Goal: Transaction & Acquisition: Purchase product/service

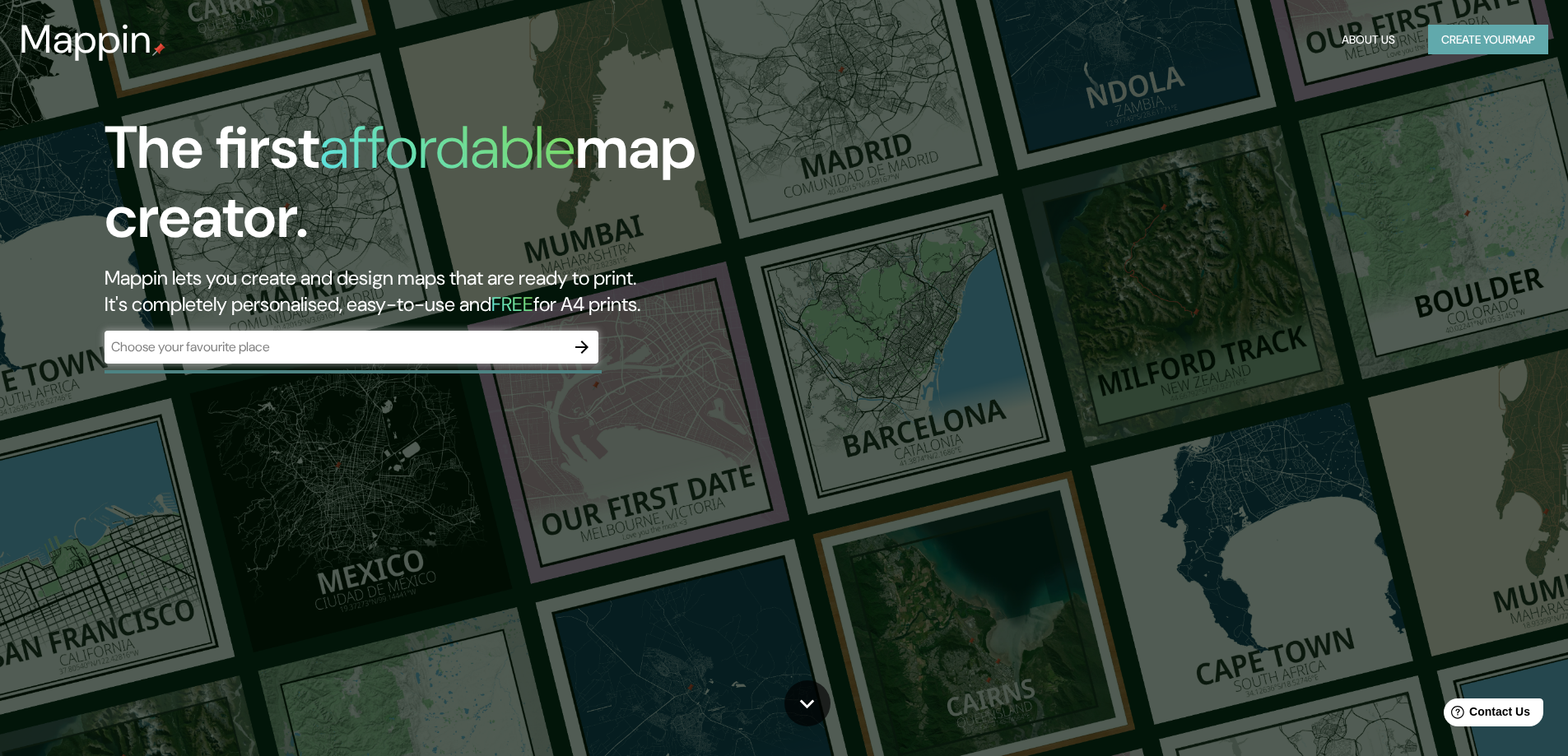
click at [1476, 41] on button "Create your map" at bounding box center [1488, 40] width 121 height 31
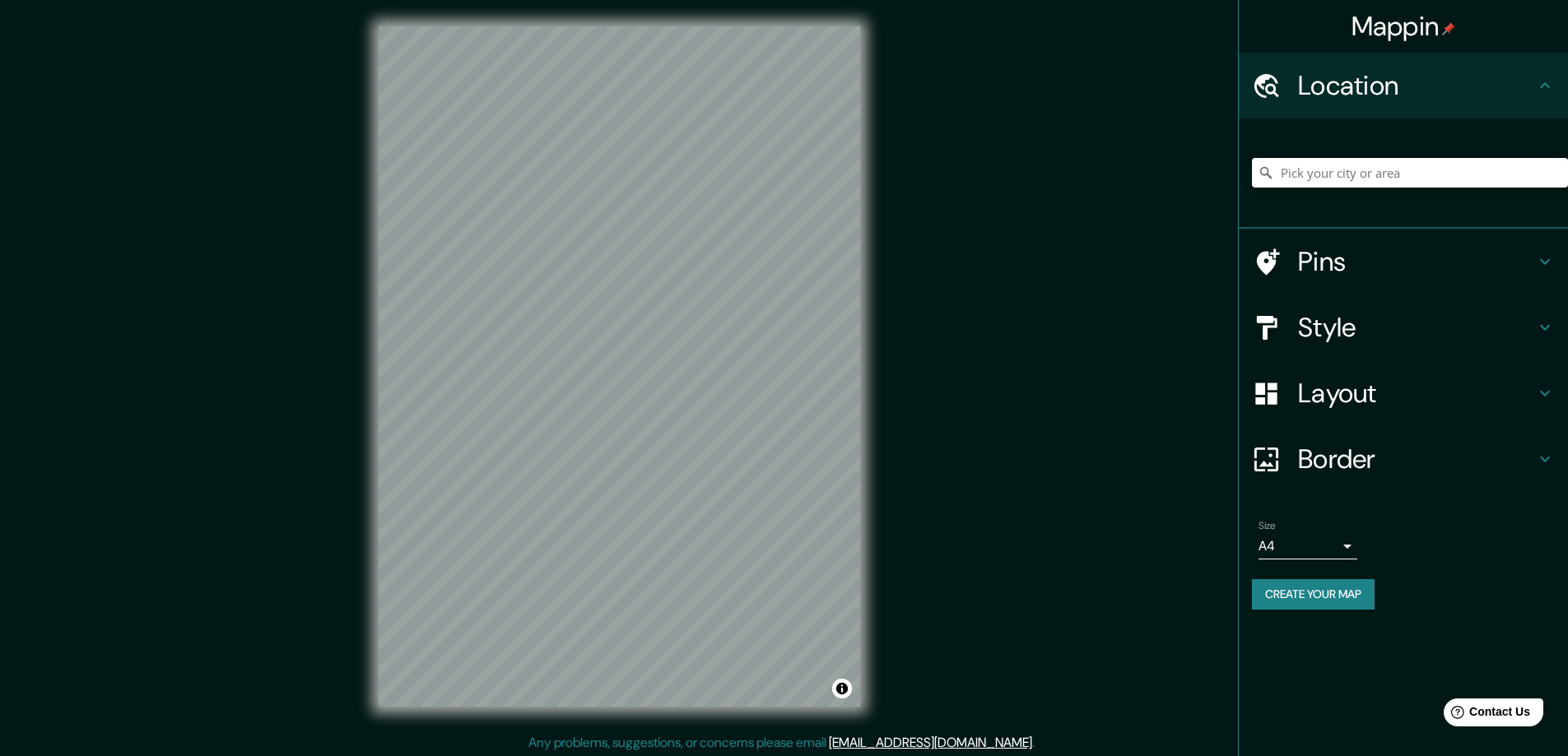
click at [1350, 171] on input "Pick your city or area" at bounding box center [1410, 173] width 316 height 30
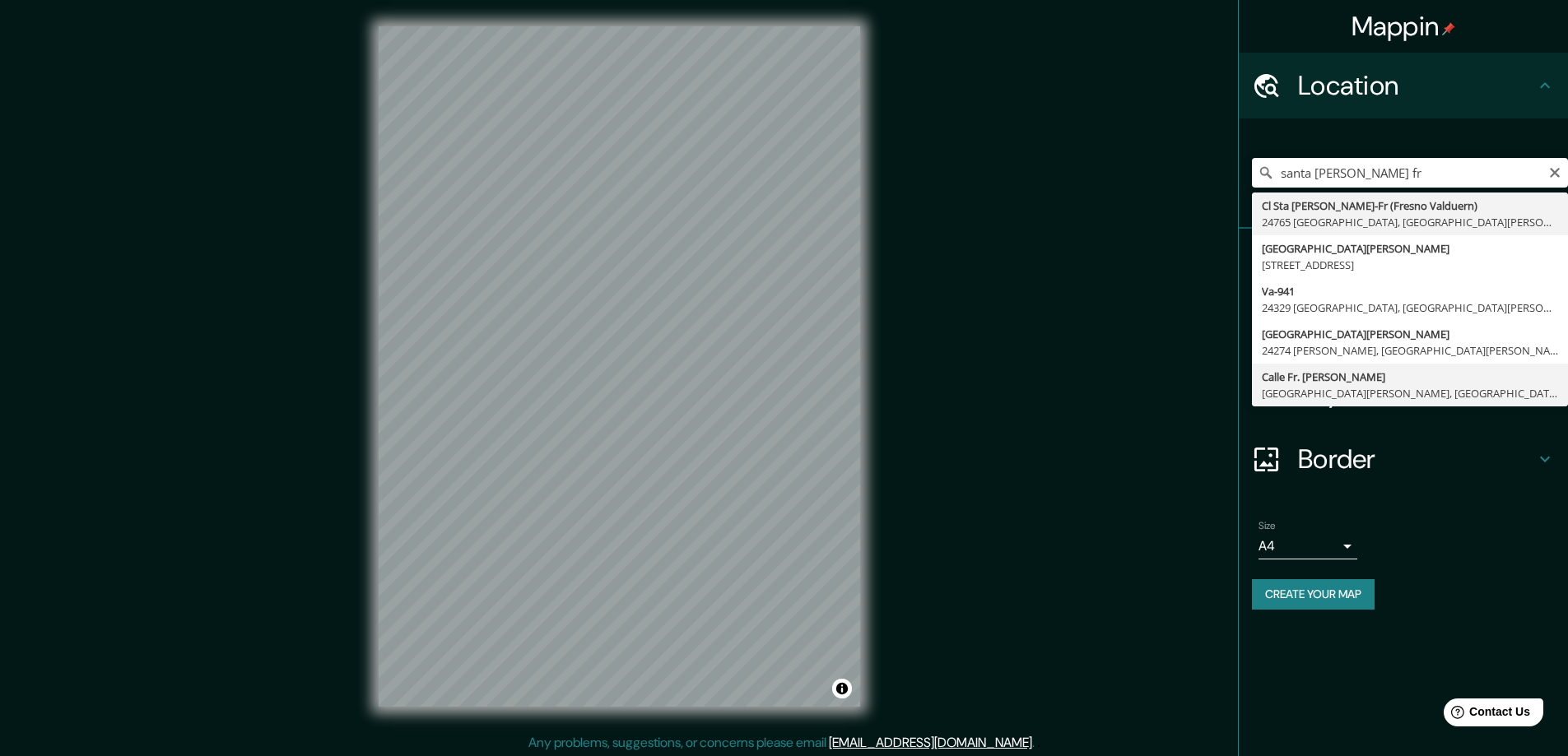
type input "Calle Fr. Anselmo Schermeir, Santa Cruz de la Sierra, Departamento de Santa Cru…"
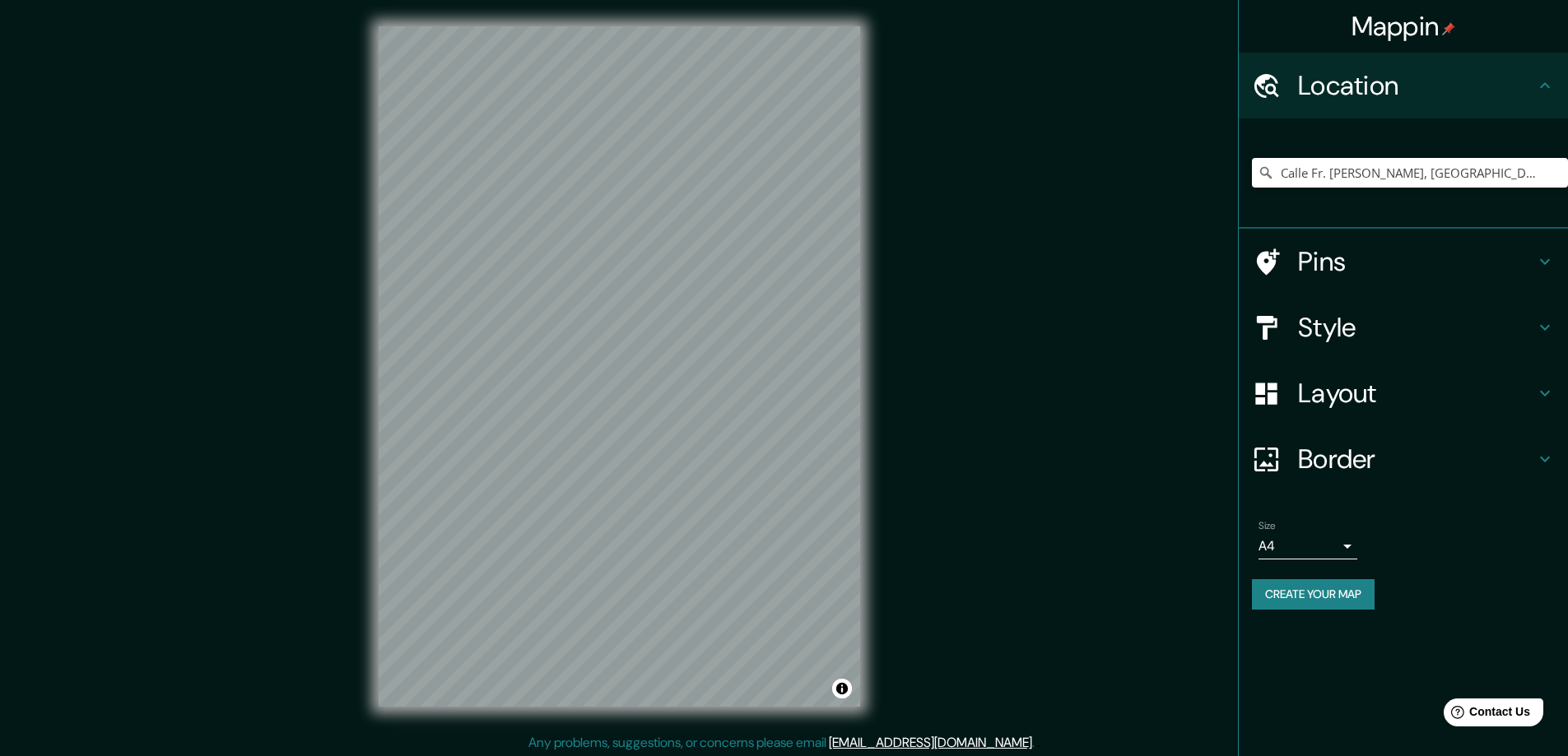
click at [1547, 325] on icon at bounding box center [1545, 327] width 20 height 20
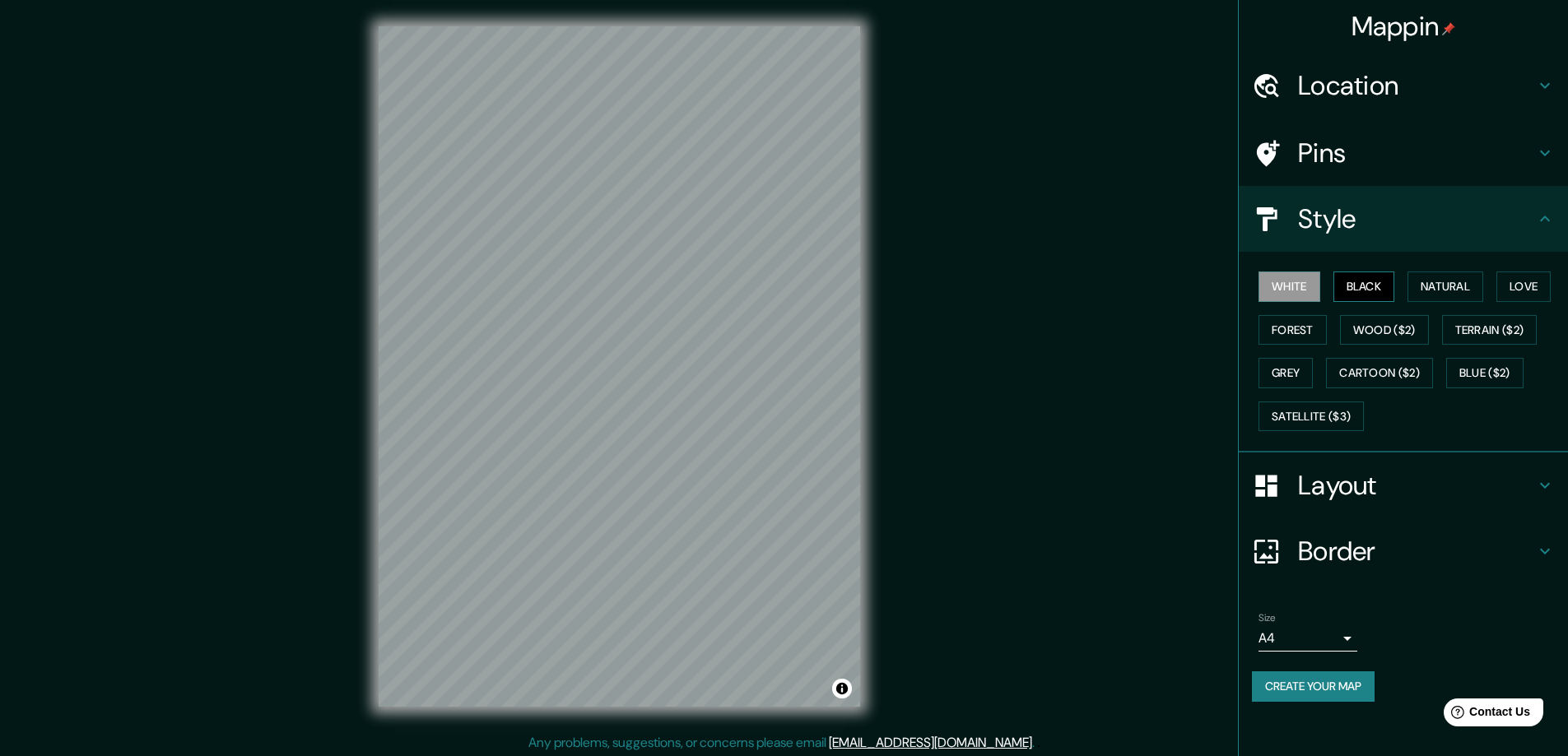
click at [1349, 293] on button "Black" at bounding box center [1364, 287] width 61 height 31
click at [1431, 294] on button "Natural" at bounding box center [1445, 287] width 76 height 31
click at [1518, 290] on button "Love" at bounding box center [1523, 287] width 54 height 31
click at [1290, 330] on button "Forest" at bounding box center [1292, 330] width 68 height 31
click at [1349, 328] on button "Wood ($2)" at bounding box center [1384, 330] width 89 height 31
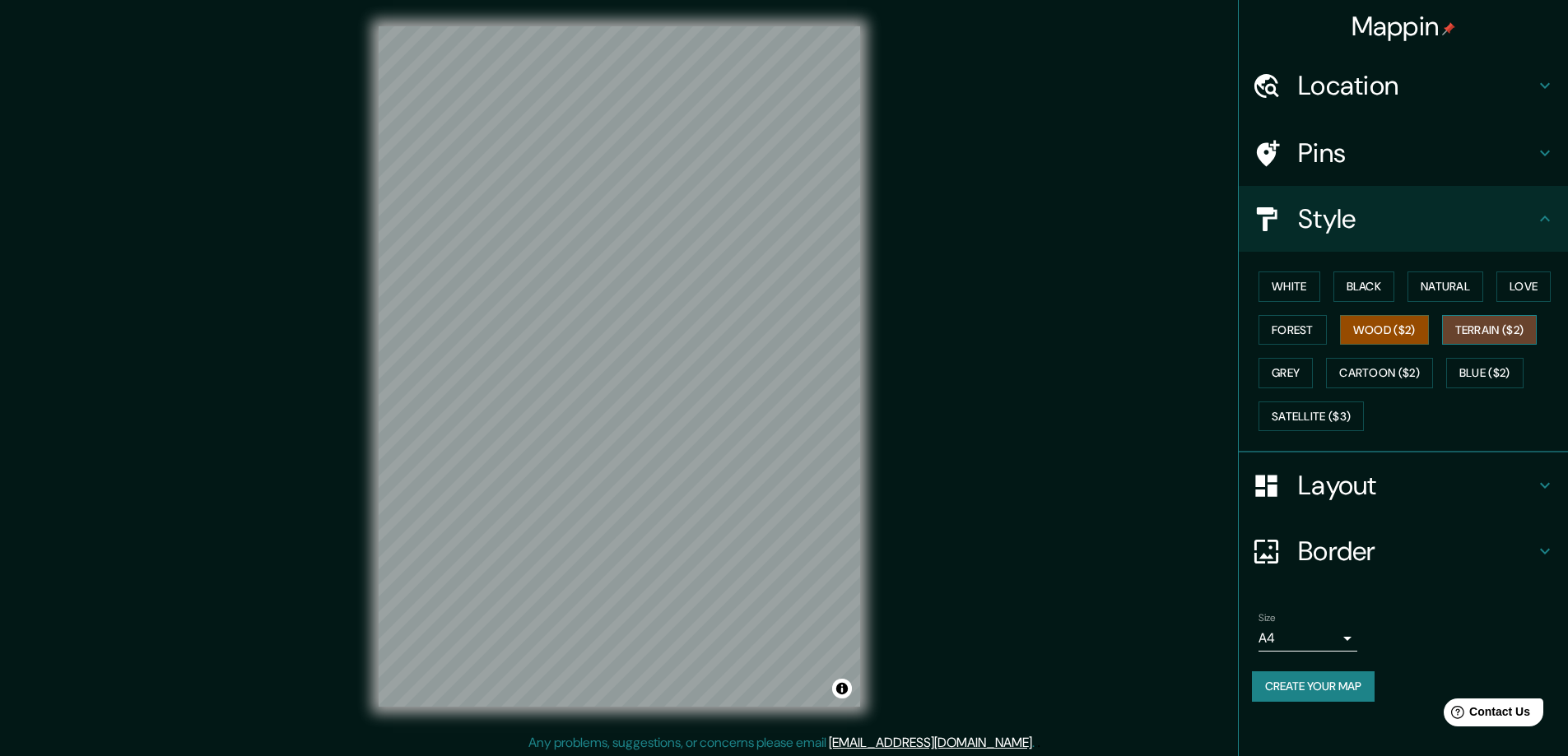
click at [1459, 331] on button "Terrain ($2)" at bounding box center [1490, 330] width 96 height 31
click at [1298, 376] on button "Grey" at bounding box center [1285, 373] width 54 height 31
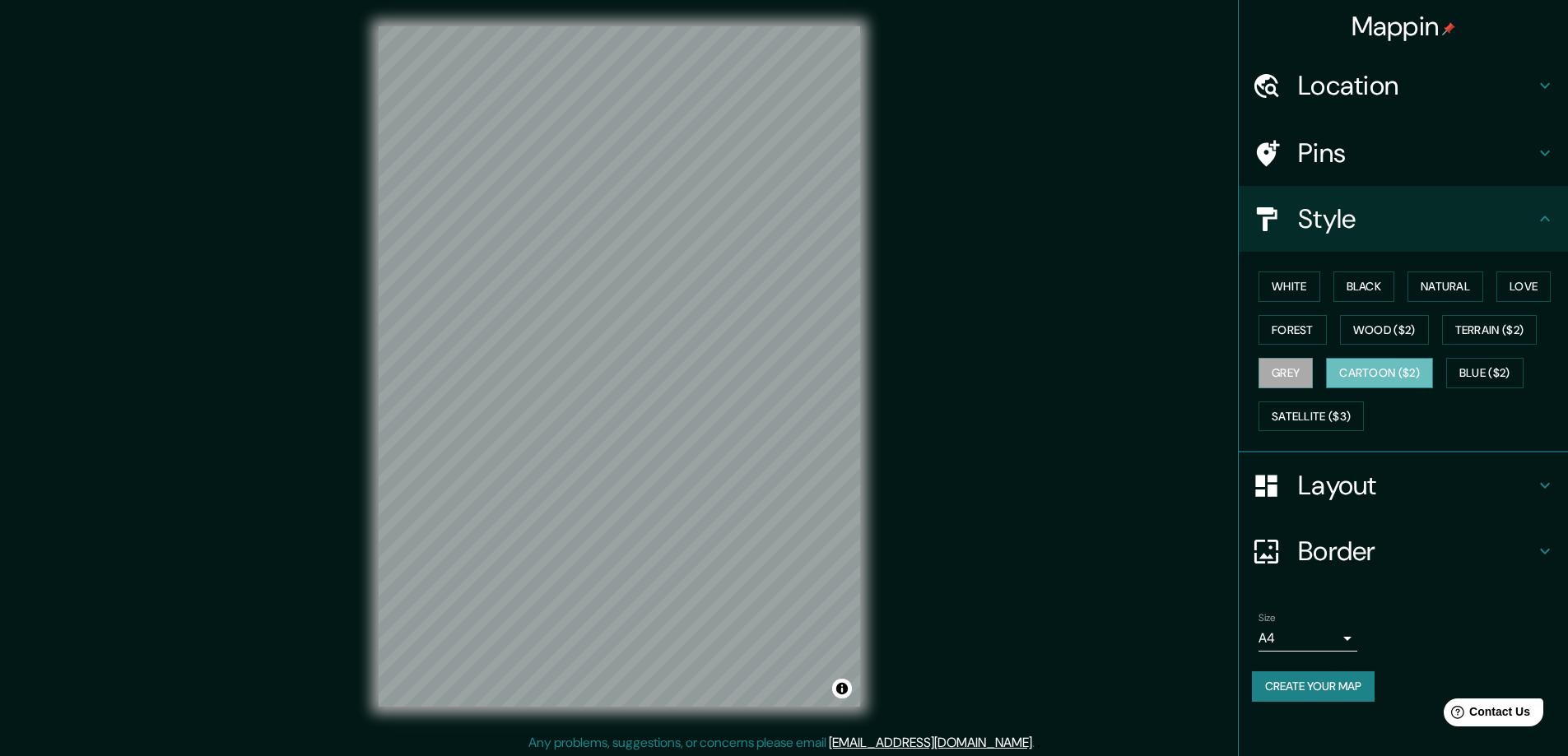
click at [1354, 375] on button "Cartoon ($2)" at bounding box center [1379, 373] width 107 height 31
click at [1497, 370] on button "Blue ($2)" at bounding box center [1485, 373] width 77 height 31
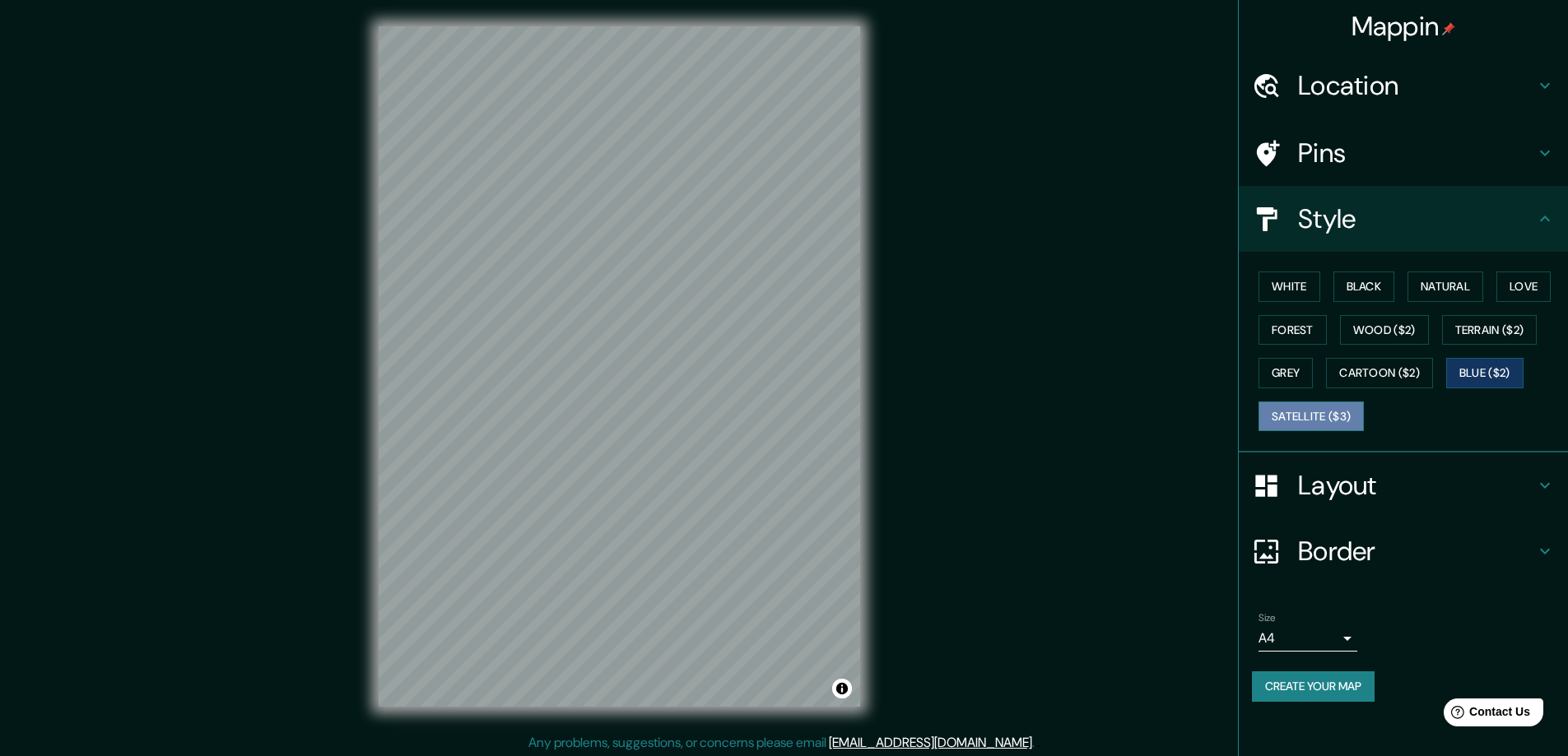
click at [1329, 412] on button "Satellite ($3)" at bounding box center [1311, 416] width 106 height 31
click at [1472, 378] on button "Blue ($2)" at bounding box center [1485, 373] width 77 height 31
click at [1299, 372] on button "Grey" at bounding box center [1285, 373] width 54 height 31
click at [1368, 294] on button "Black" at bounding box center [1364, 287] width 61 height 31
drag, startPoint x: 732, startPoint y: 348, endPoint x: 743, endPoint y: 344, distance: 11.7
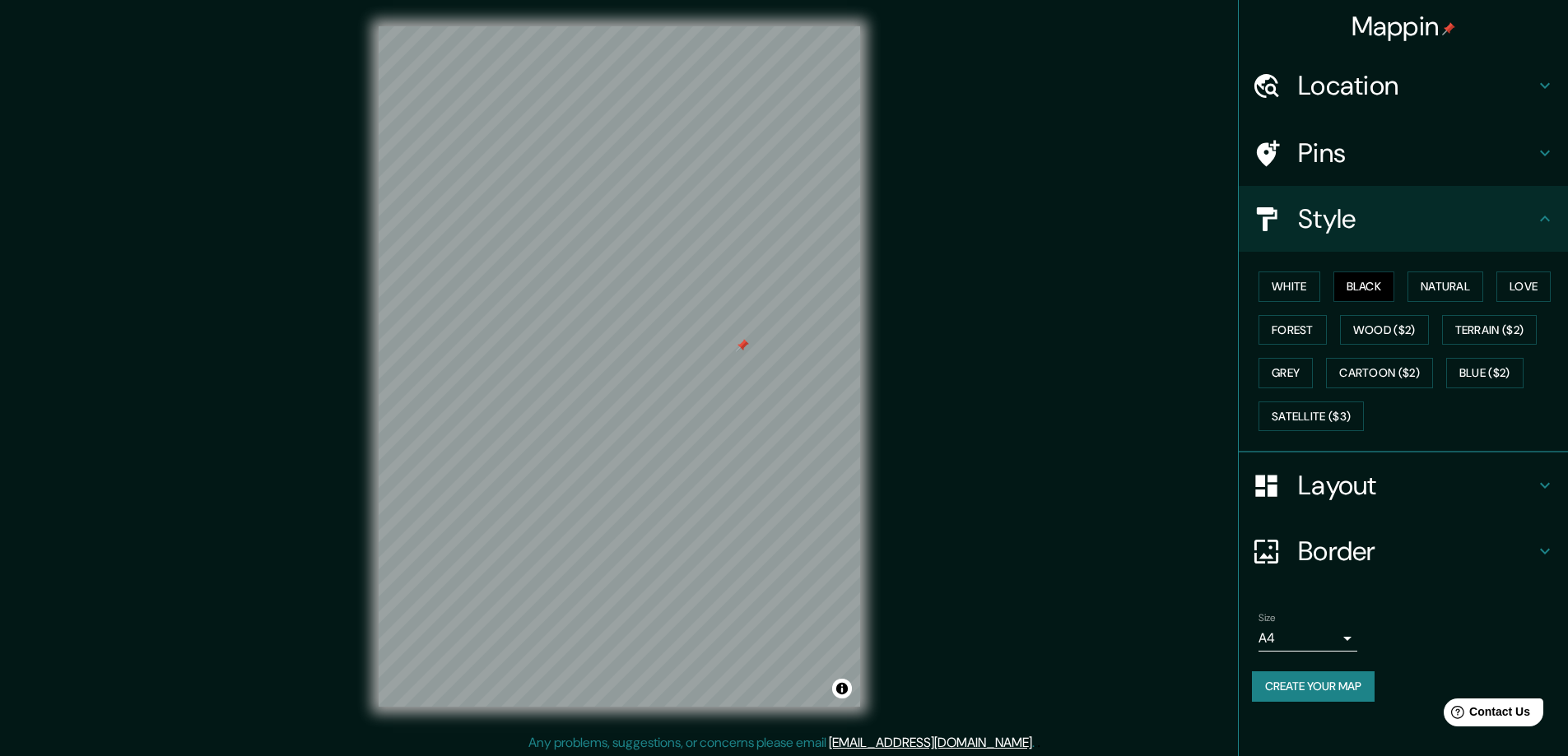
click at [743, 344] on div at bounding box center [741, 345] width 13 height 13
click at [1347, 641] on body "Mappin Location Calle Fr. Anselmo Schermeir, Santa Cruz de la Sierra, Departame…" at bounding box center [784, 378] width 1568 height 756
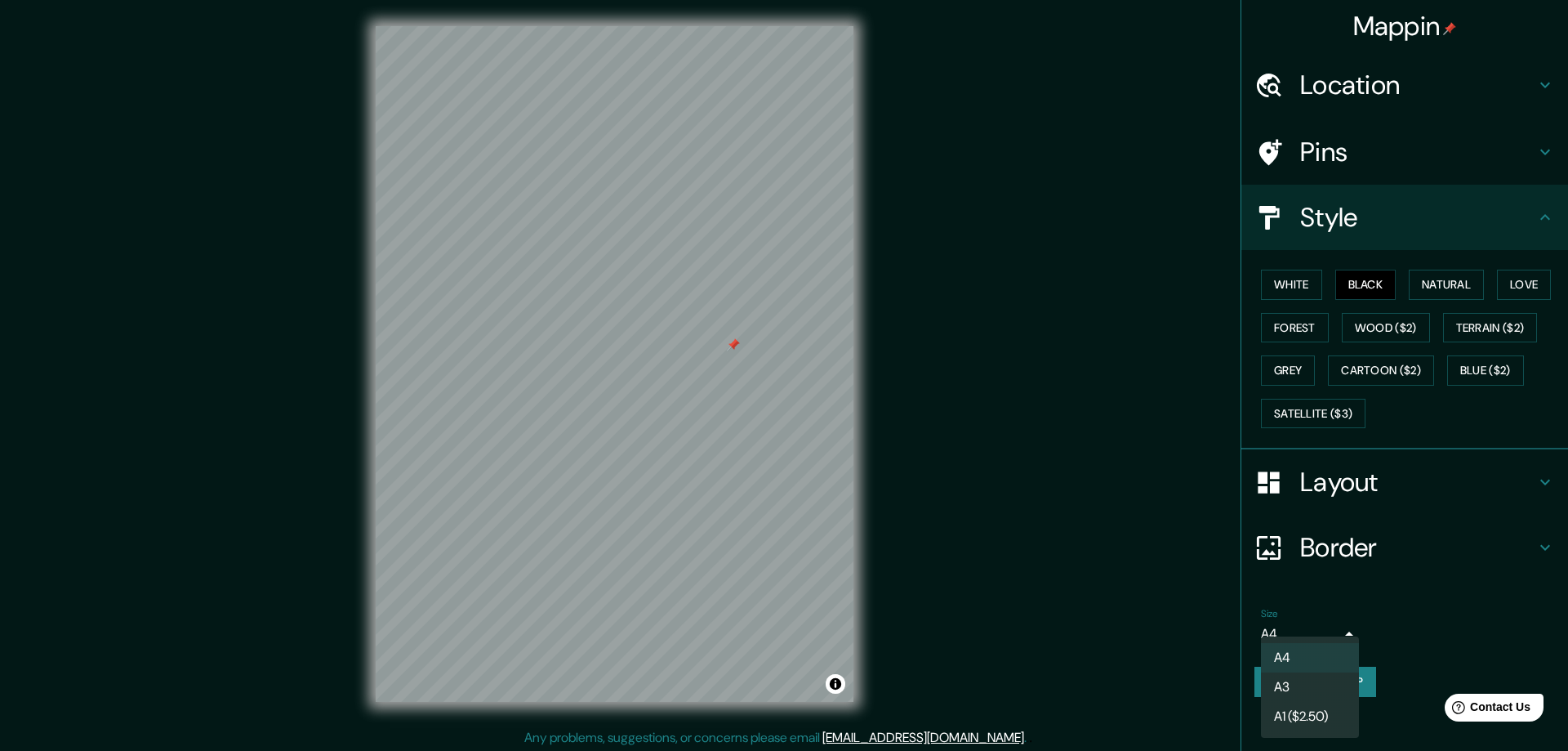
click at [1323, 678] on li "A3" at bounding box center [1310, 687] width 98 height 29
type input "a4"
click at [1333, 630] on body "Mappin Location Calle Fr. Anselmo Schermeir, Santa Cruz de la Sierra, Departame…" at bounding box center [784, 375] width 1568 height 751
click at [1315, 685] on li "A3" at bounding box center [1310, 687] width 98 height 29
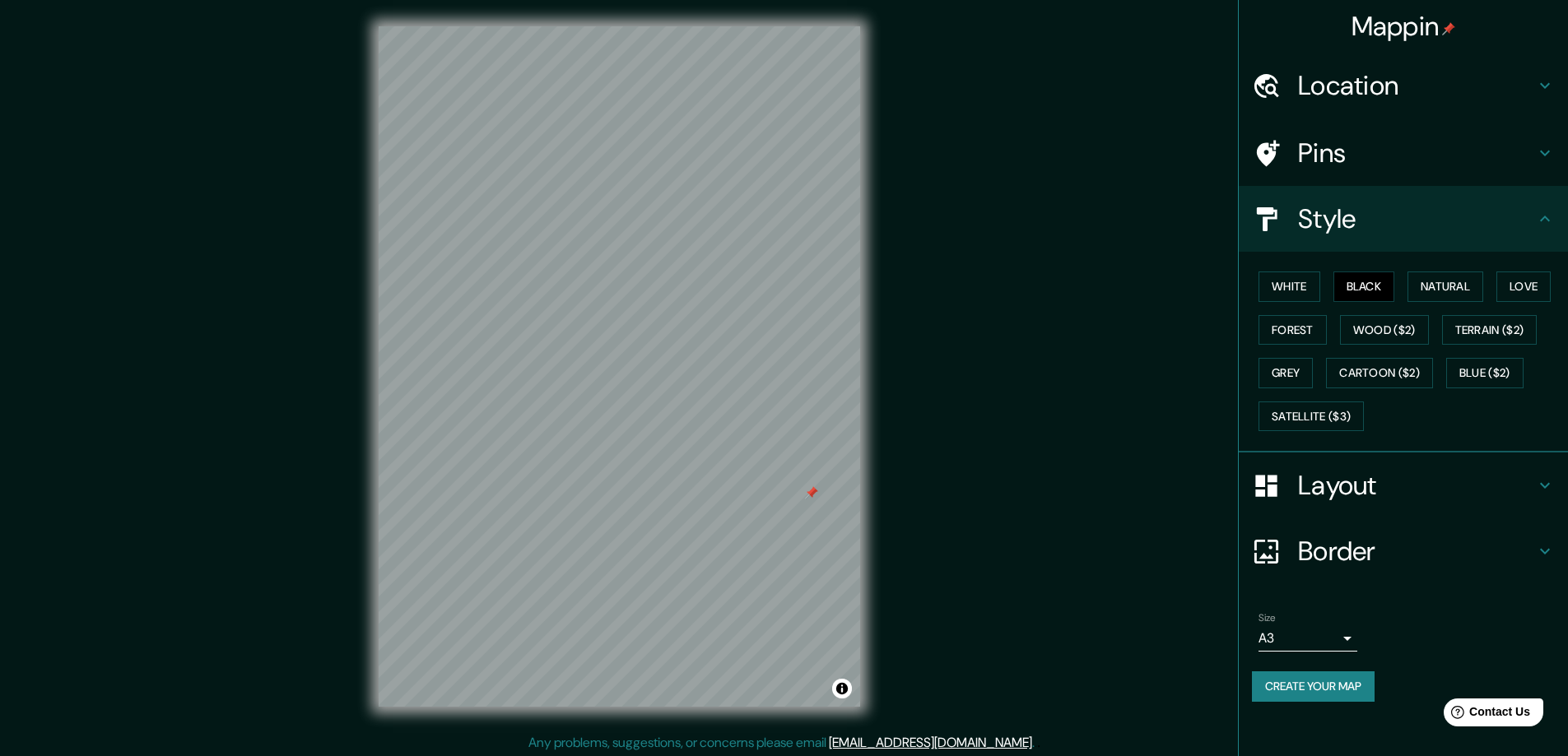
click at [970, 371] on div "Mappin Location Calle Fr. Anselmo Schermeir, Santa Cruz de la Sierra, Departame…" at bounding box center [784, 379] width 1568 height 759
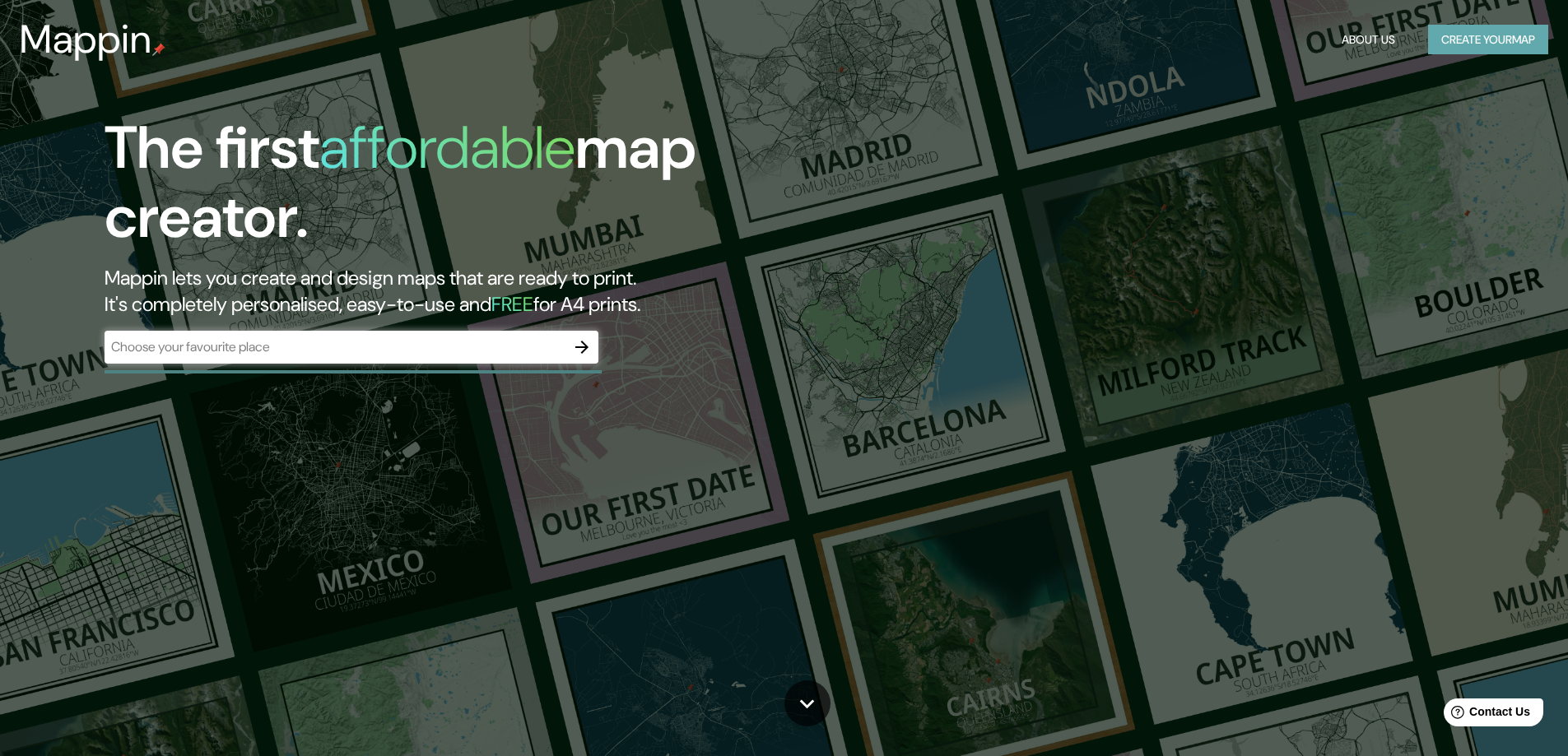
click at [1460, 37] on button "Create your map" at bounding box center [1488, 40] width 121 height 31
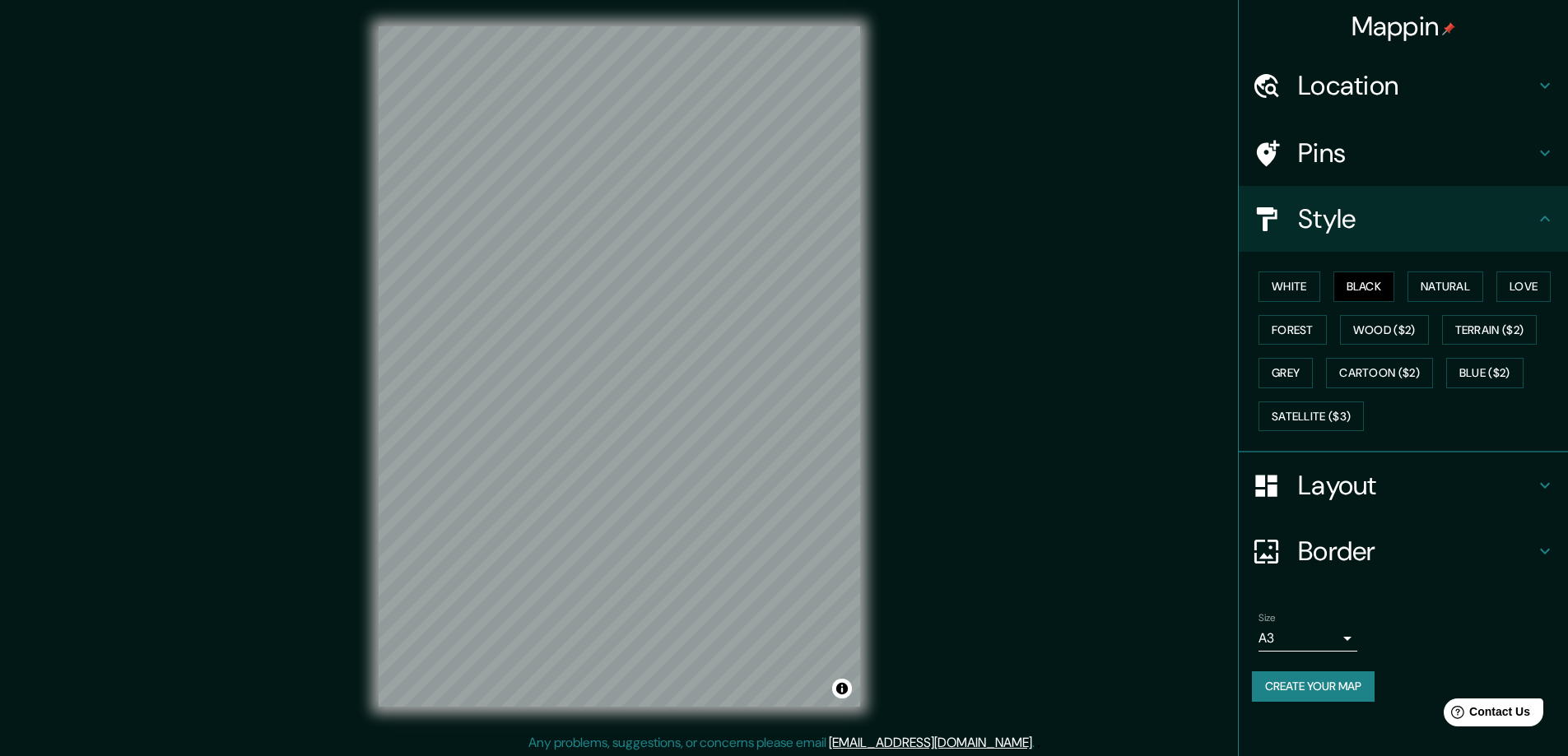
click at [1460, 37] on div "Mappin" at bounding box center [1403, 26] width 329 height 52
click at [1383, 87] on h4 "Location" at bounding box center [1417, 85] width 237 height 33
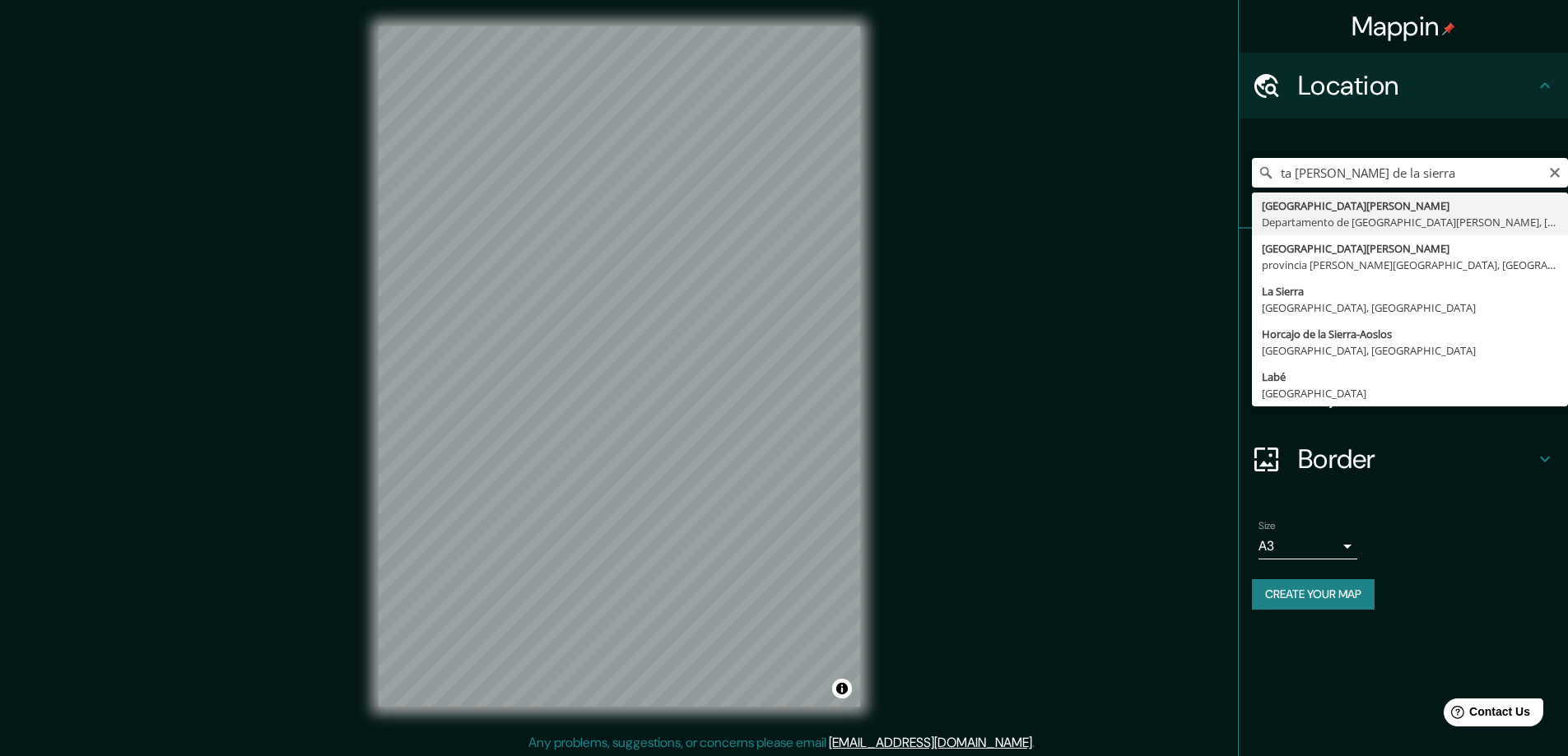
type input "Santa Cruz de la Sierra, Departamento de Santa Cruz, Bolivia"
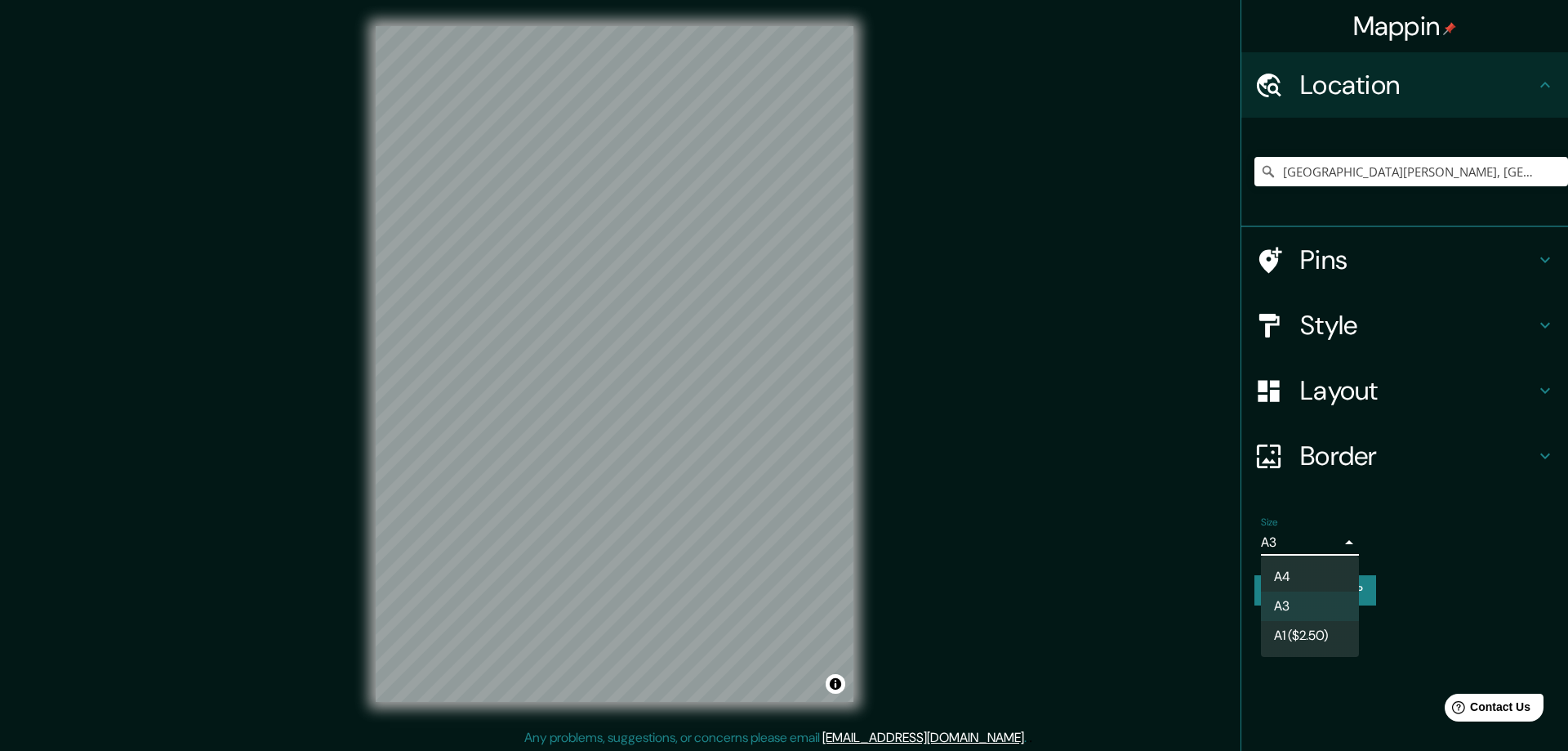
click at [1334, 539] on body "Mappin Location Santa Cruz de la Sierra, Departamento de Santa Cruz, Bolivia Pi…" at bounding box center [784, 375] width 1568 height 751
click at [1309, 608] on li "A3" at bounding box center [1310, 607] width 98 height 29
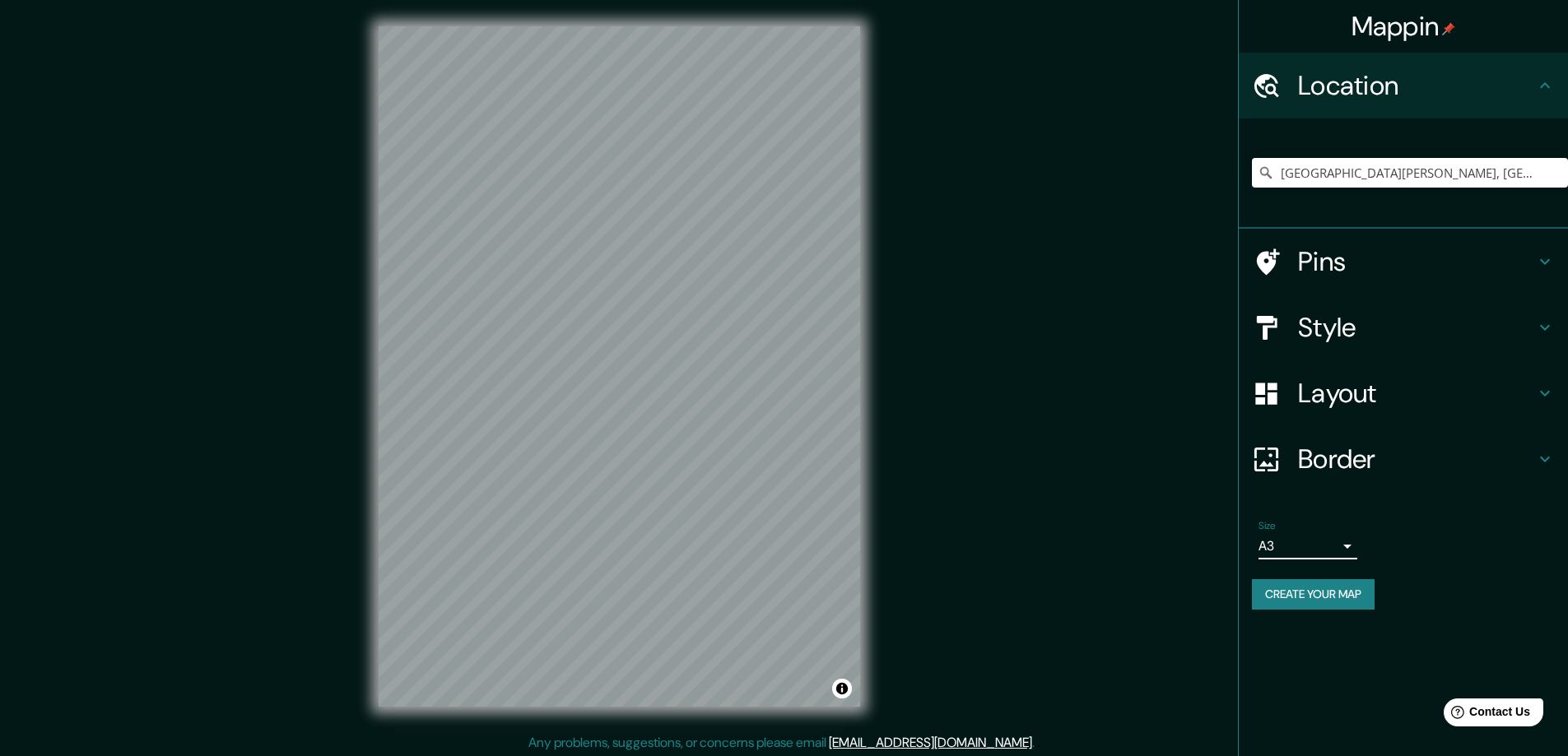
click at [1042, 437] on div "Mappin Location Santa Cruz de la Sierra, Departamento de Santa Cruz, Bolivia Pi…" at bounding box center [784, 379] width 1568 height 759
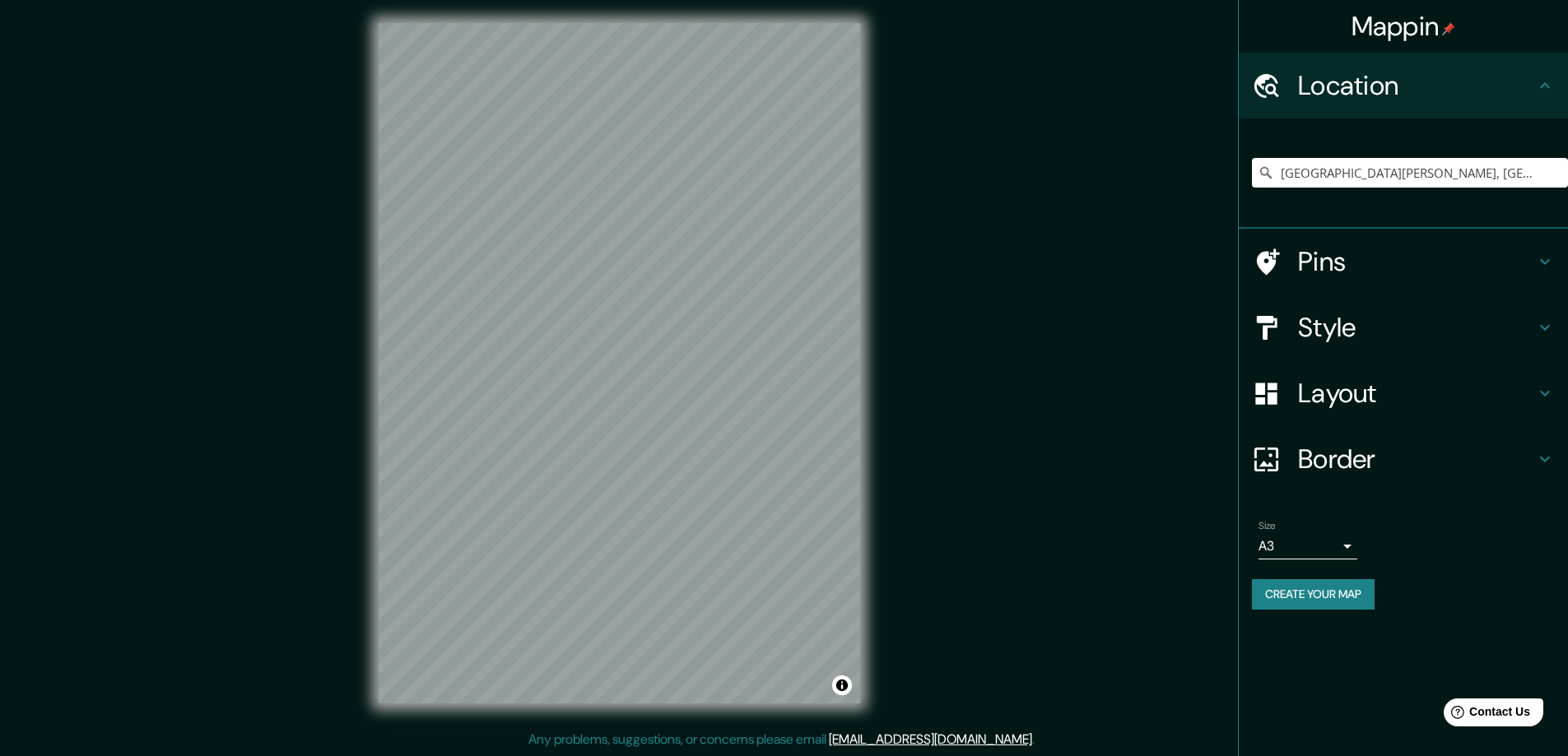
drag, startPoint x: 862, startPoint y: 338, endPoint x: 935, endPoint y: 312, distance: 77.5
click at [935, 312] on div "Mappin Location Santa Cruz de la Sierra, Departamento de Santa Cruz, Bolivia Pi…" at bounding box center [784, 377] width 1568 height 759
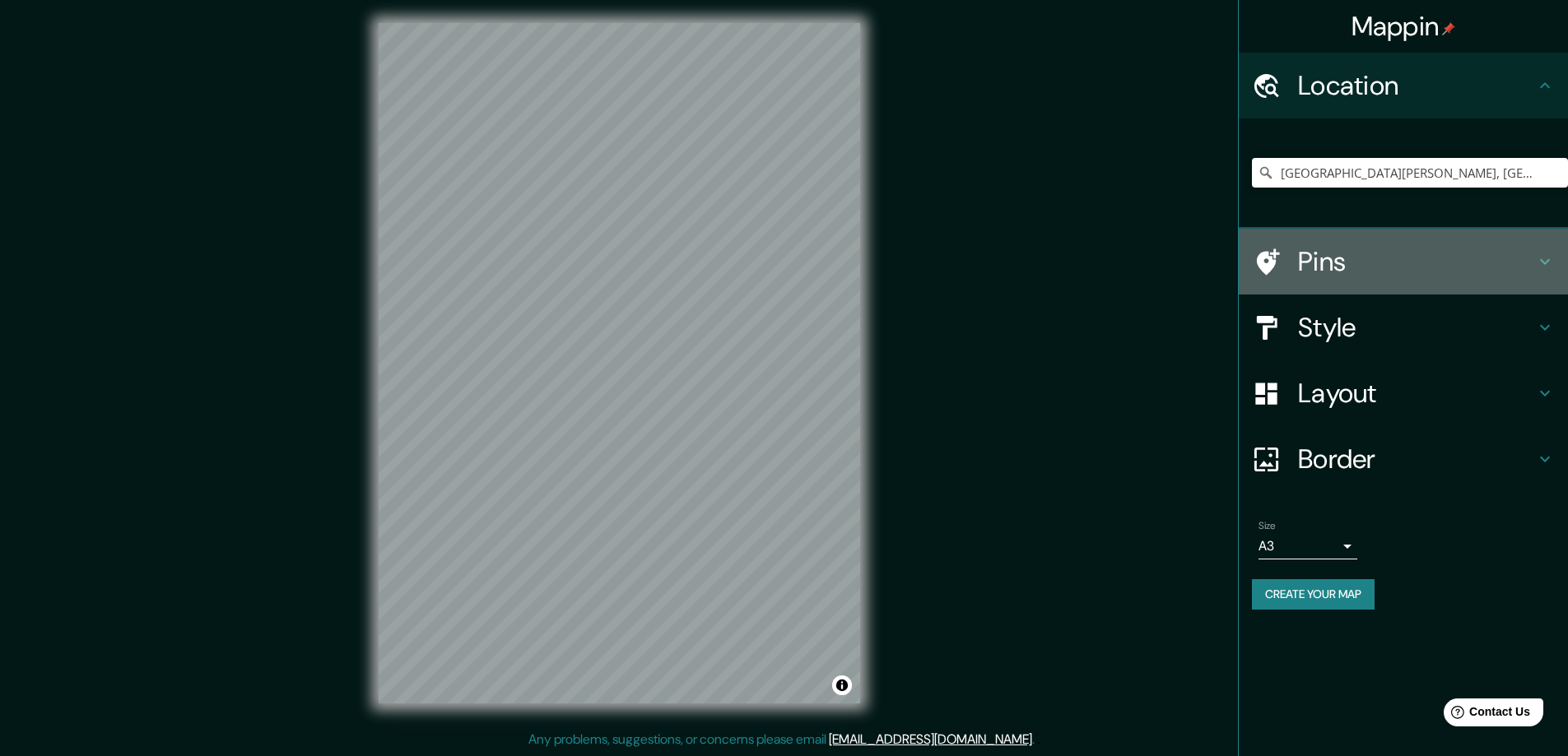
click at [1535, 262] on icon at bounding box center [1545, 262] width 20 height 20
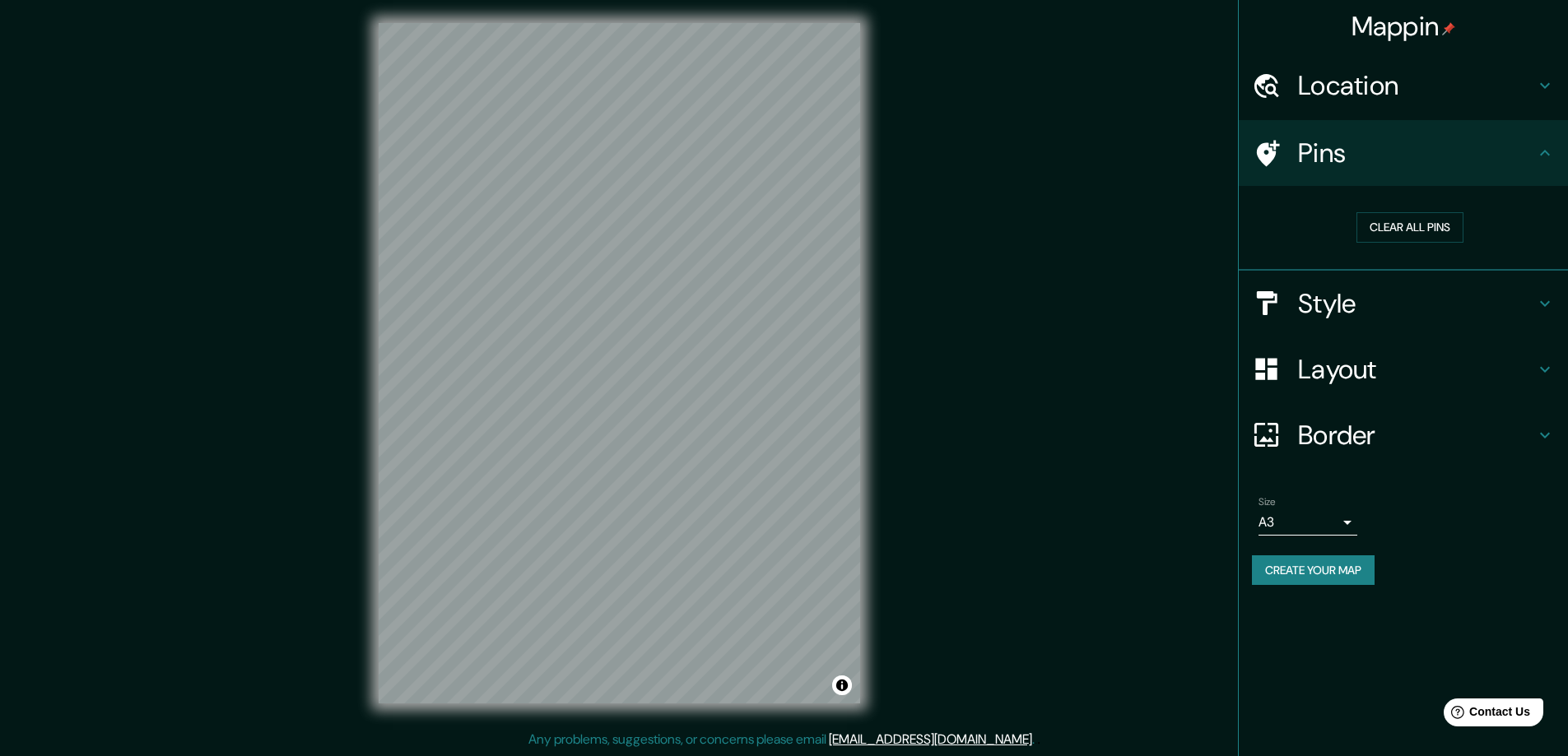
click at [1550, 154] on icon at bounding box center [1545, 153] width 20 height 20
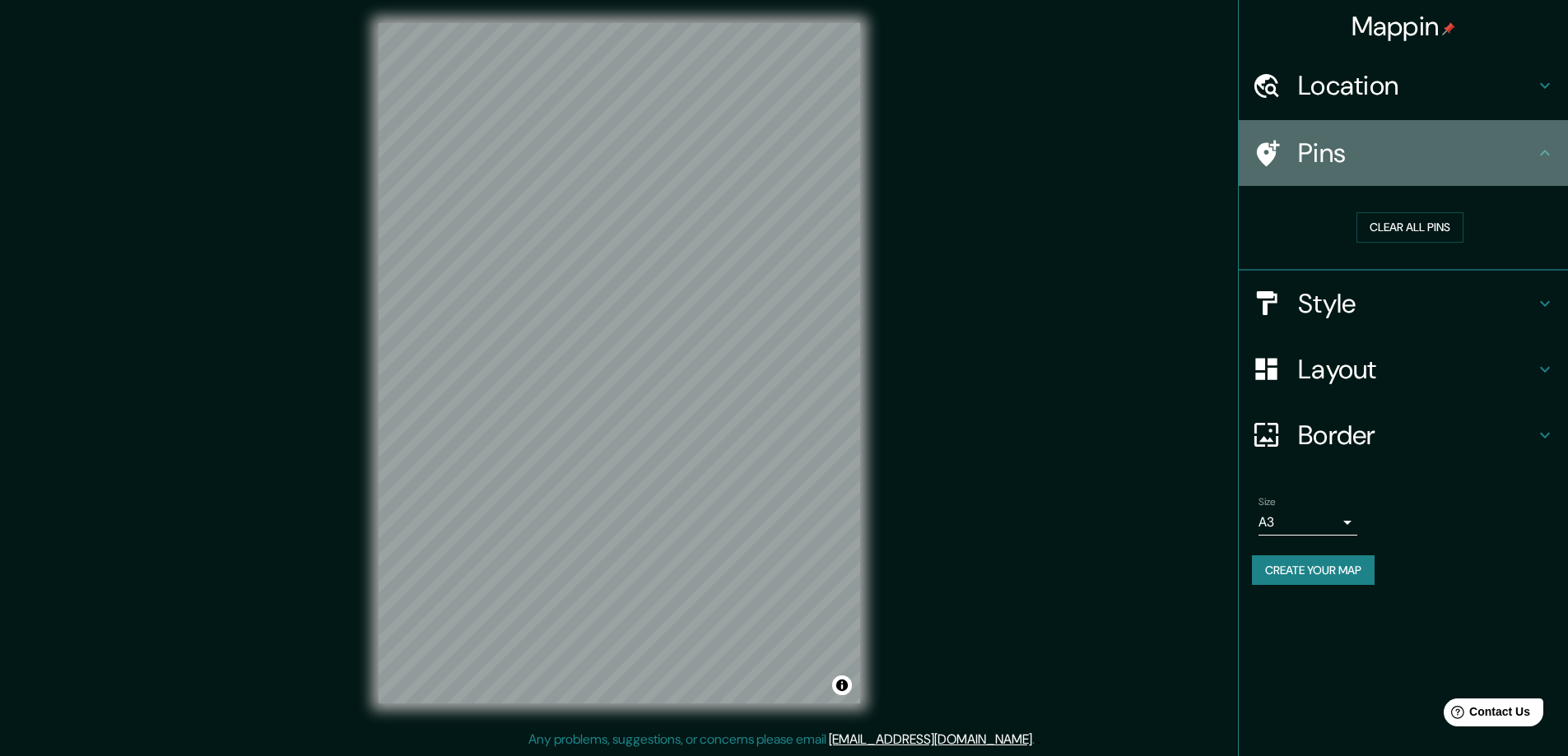
click at [1348, 157] on h4 "Pins" at bounding box center [1417, 152] width 237 height 33
click at [1276, 145] on icon at bounding box center [1267, 153] width 23 height 27
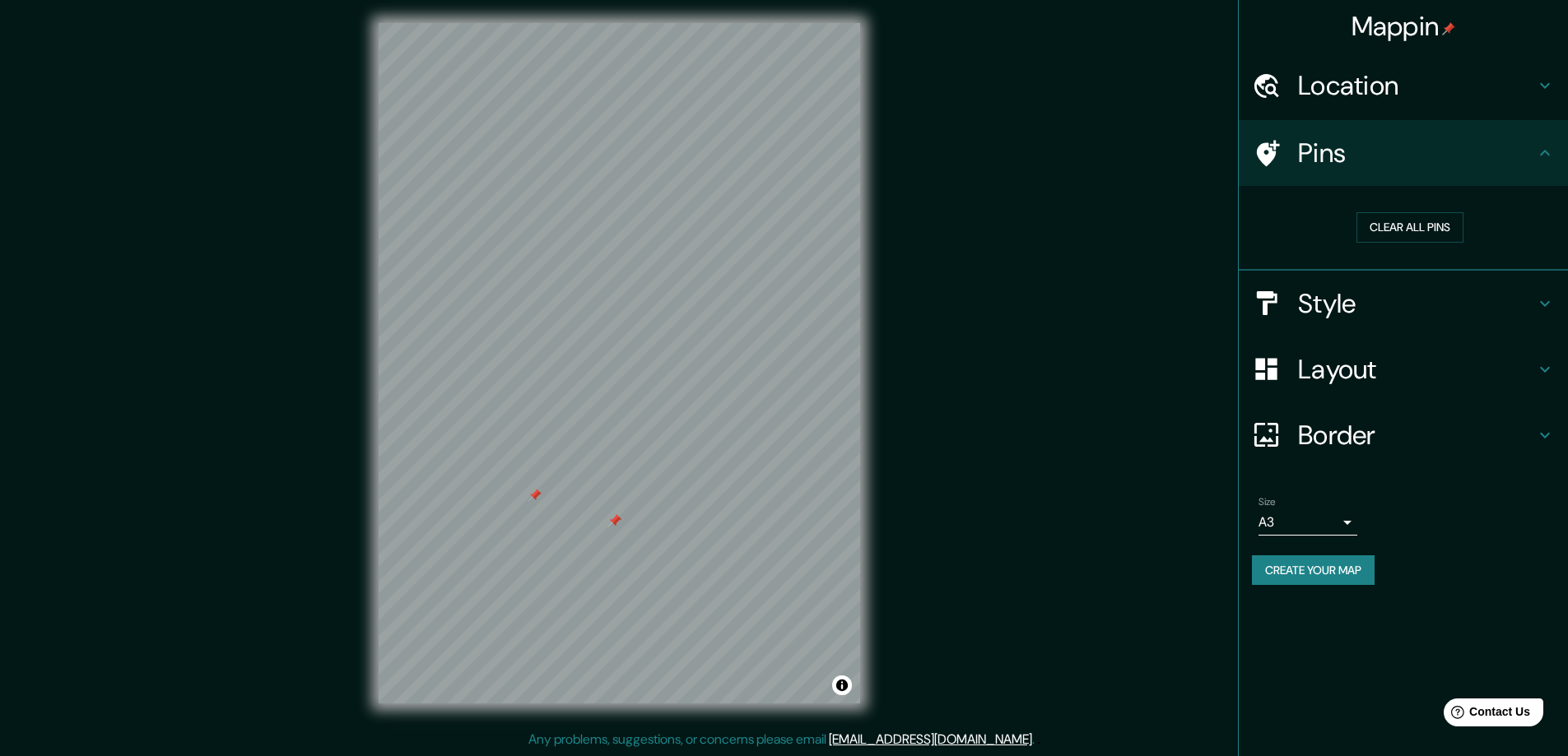
click at [608, 527] on div at bounding box center [614, 520] width 13 height 13
click at [1399, 225] on button "Clear all pins" at bounding box center [1410, 227] width 107 height 31
click at [1393, 231] on button "Clear all pins" at bounding box center [1410, 227] width 107 height 31
click at [1324, 564] on button "Create your map" at bounding box center [1313, 570] width 123 height 31
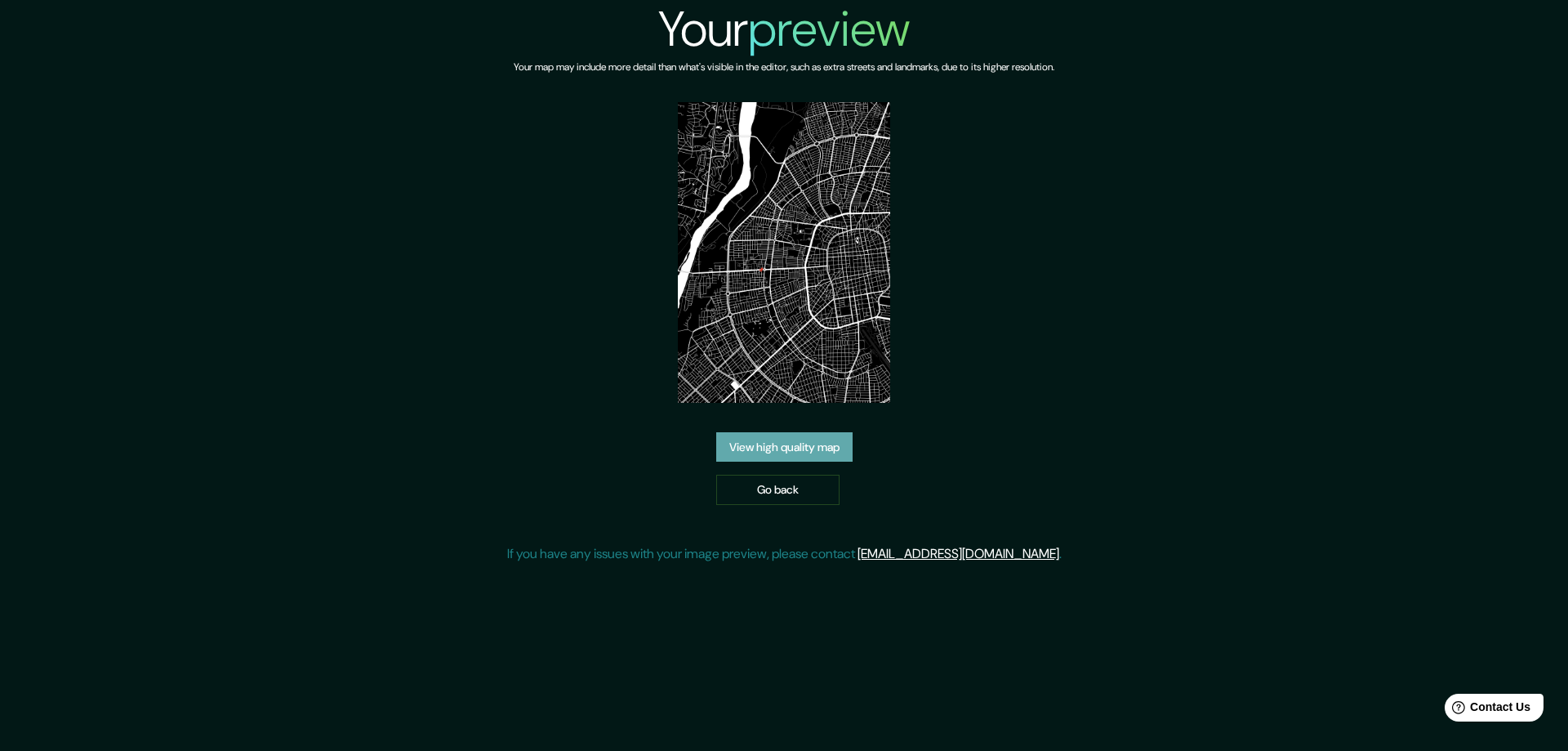
click at [757, 453] on link "View high quality map" at bounding box center [784, 447] width 136 height 30
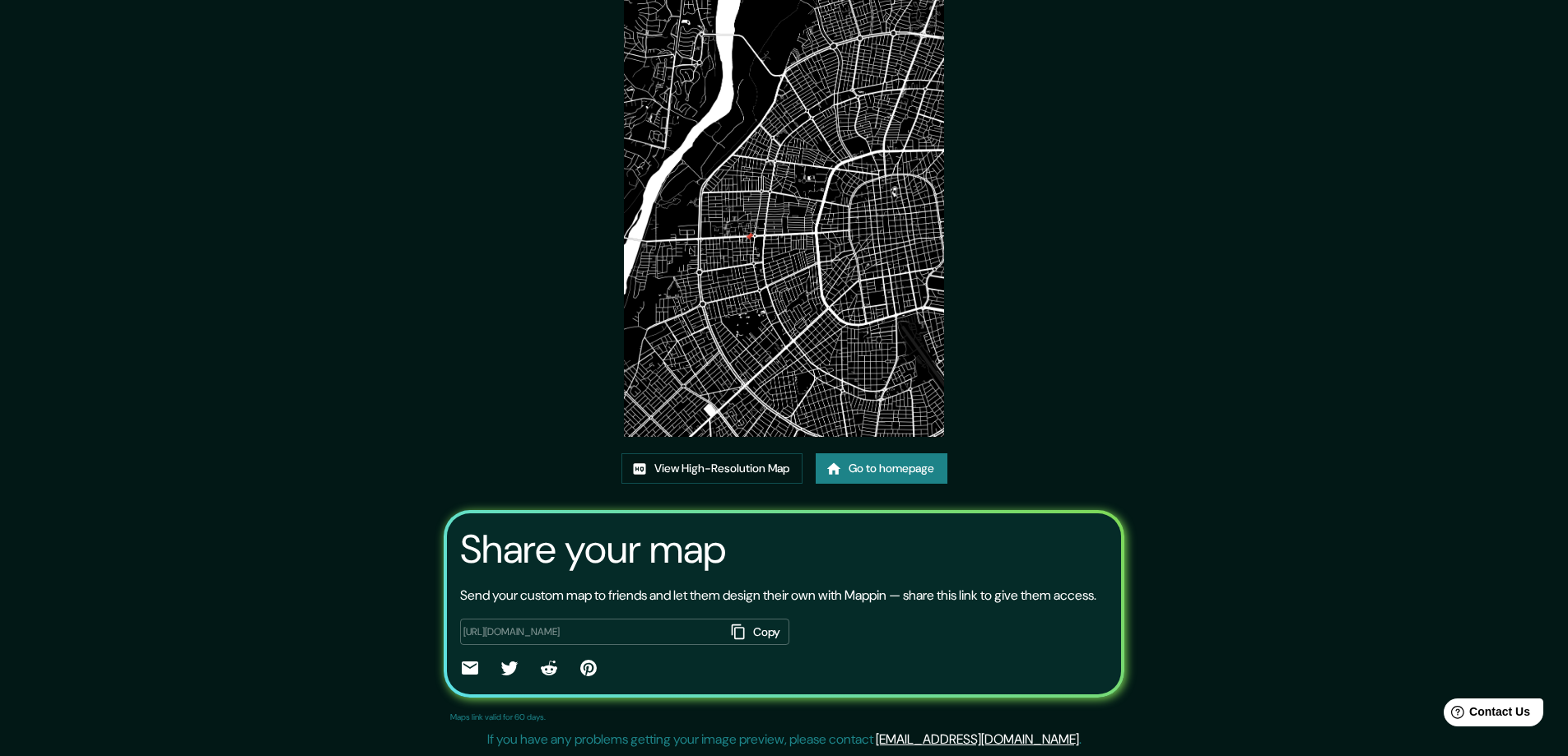
scroll to position [109, 0]
click at [760, 454] on link "View High-Resolution Map" at bounding box center [712, 468] width 181 height 31
click at [859, 454] on link "Go to homepage" at bounding box center [881, 468] width 131 height 31
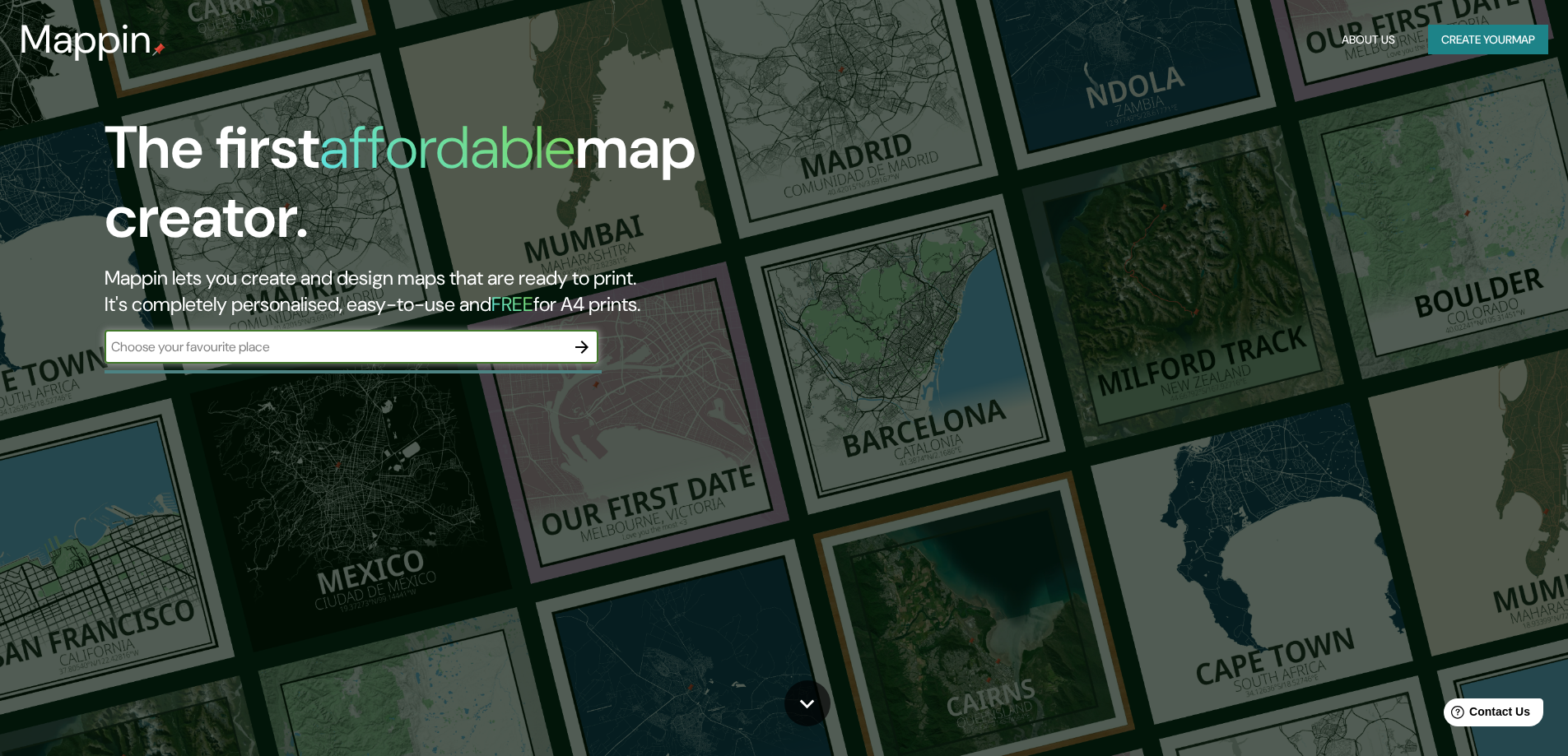
click at [1457, 42] on button "Create your map" at bounding box center [1488, 40] width 121 height 31
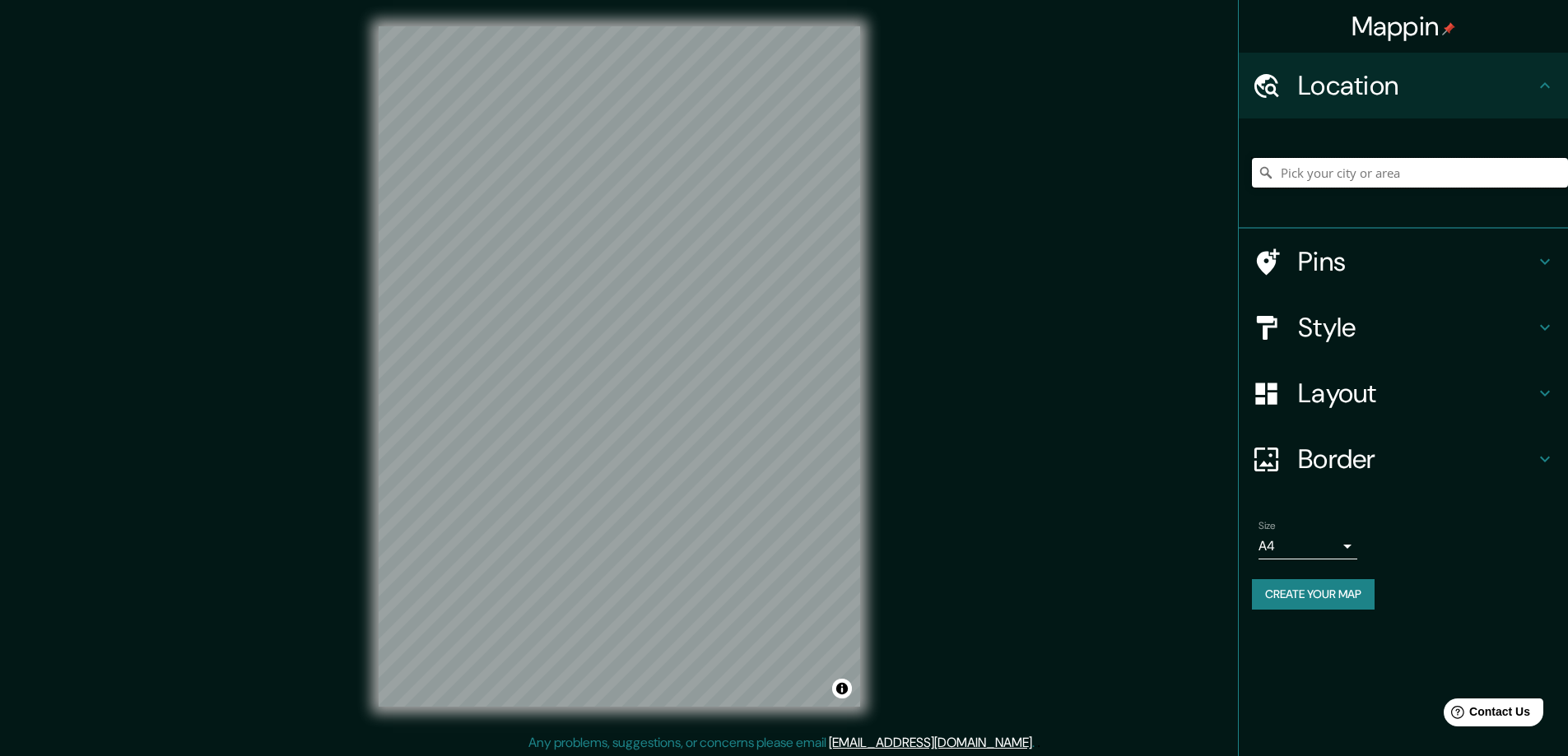
click at [1407, 180] on input "Pick your city or area" at bounding box center [1410, 173] width 316 height 30
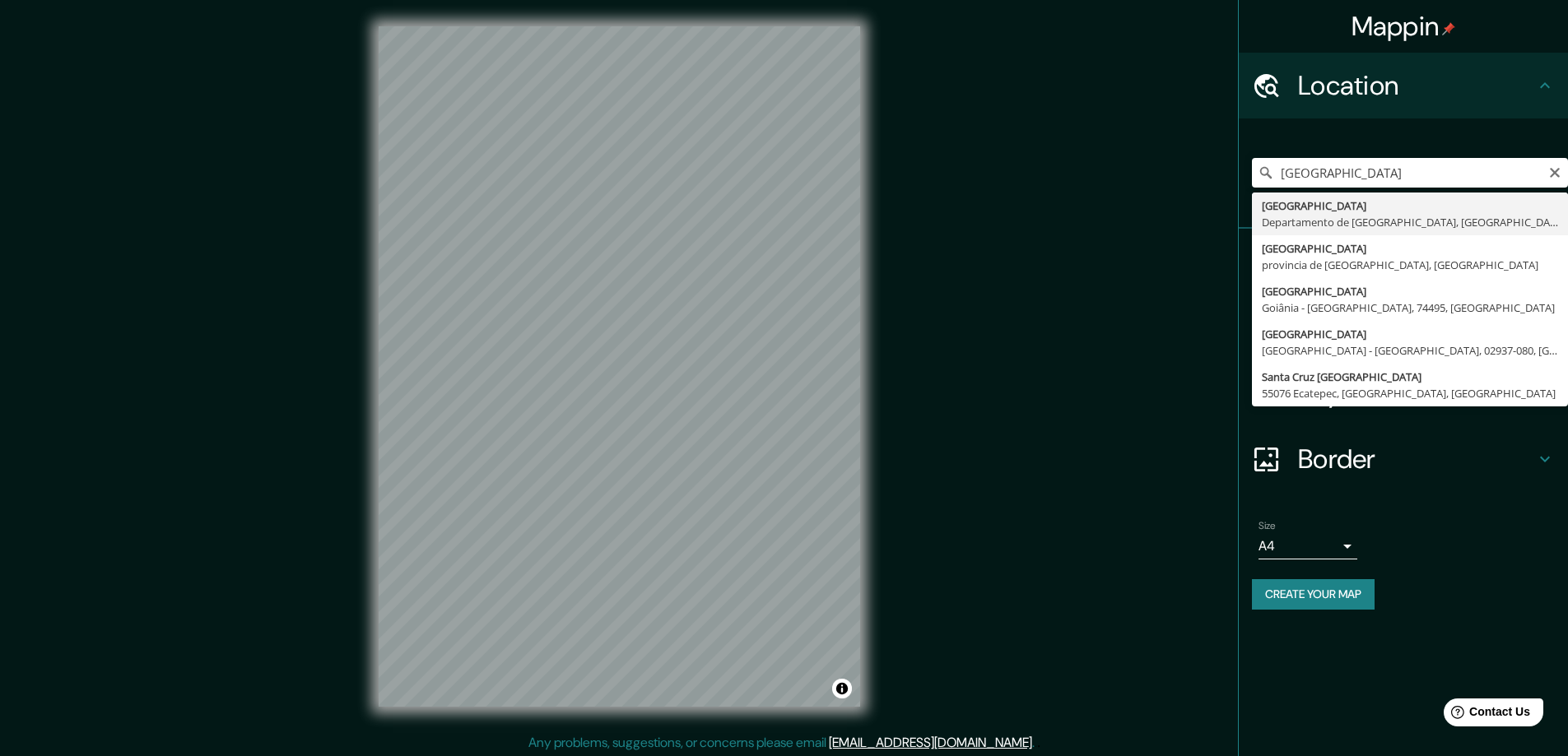
type input "Santa Cruz de la Sierra, Departamento de Santa Cruz, Bolivia"
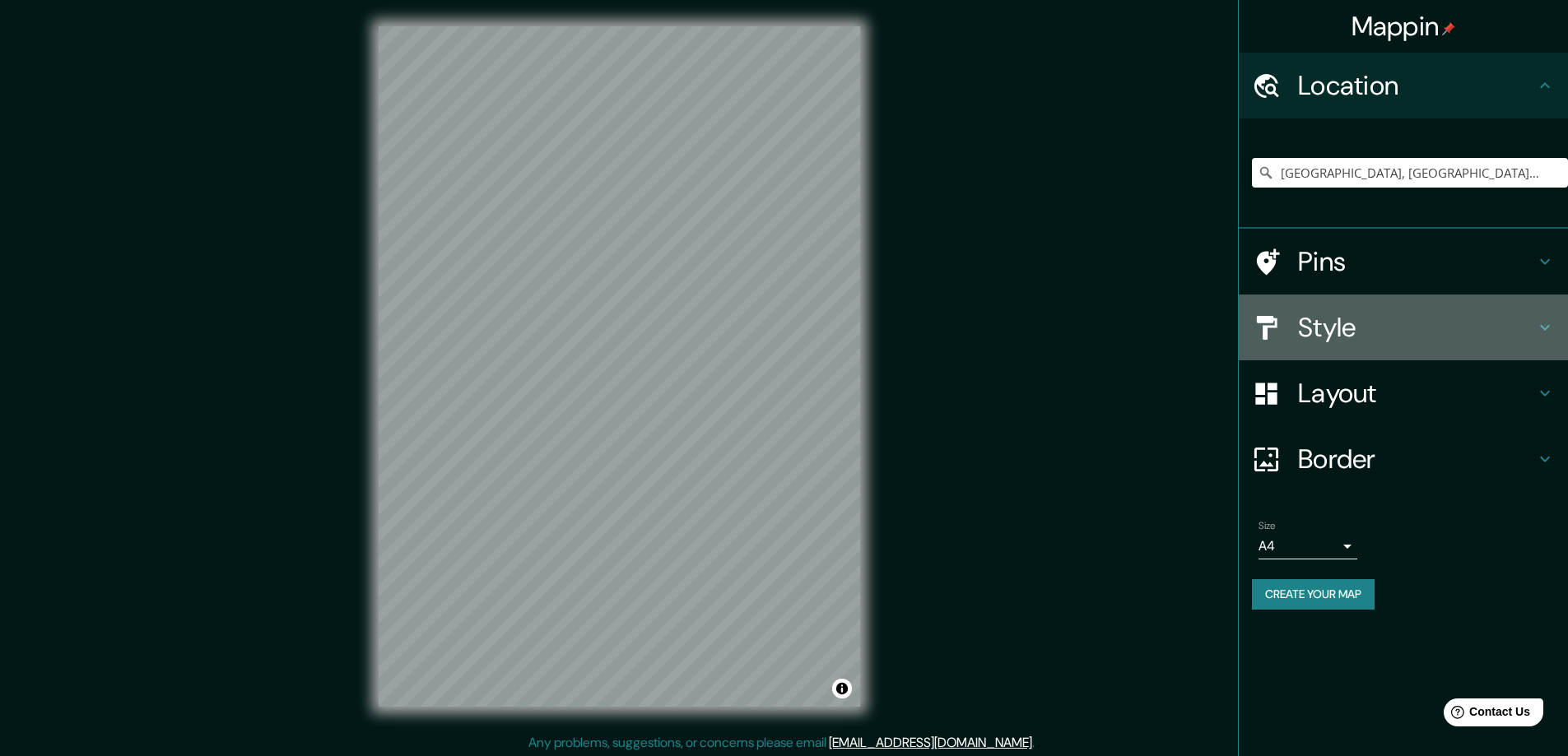
click at [1472, 331] on h4 "Style" at bounding box center [1417, 327] width 237 height 33
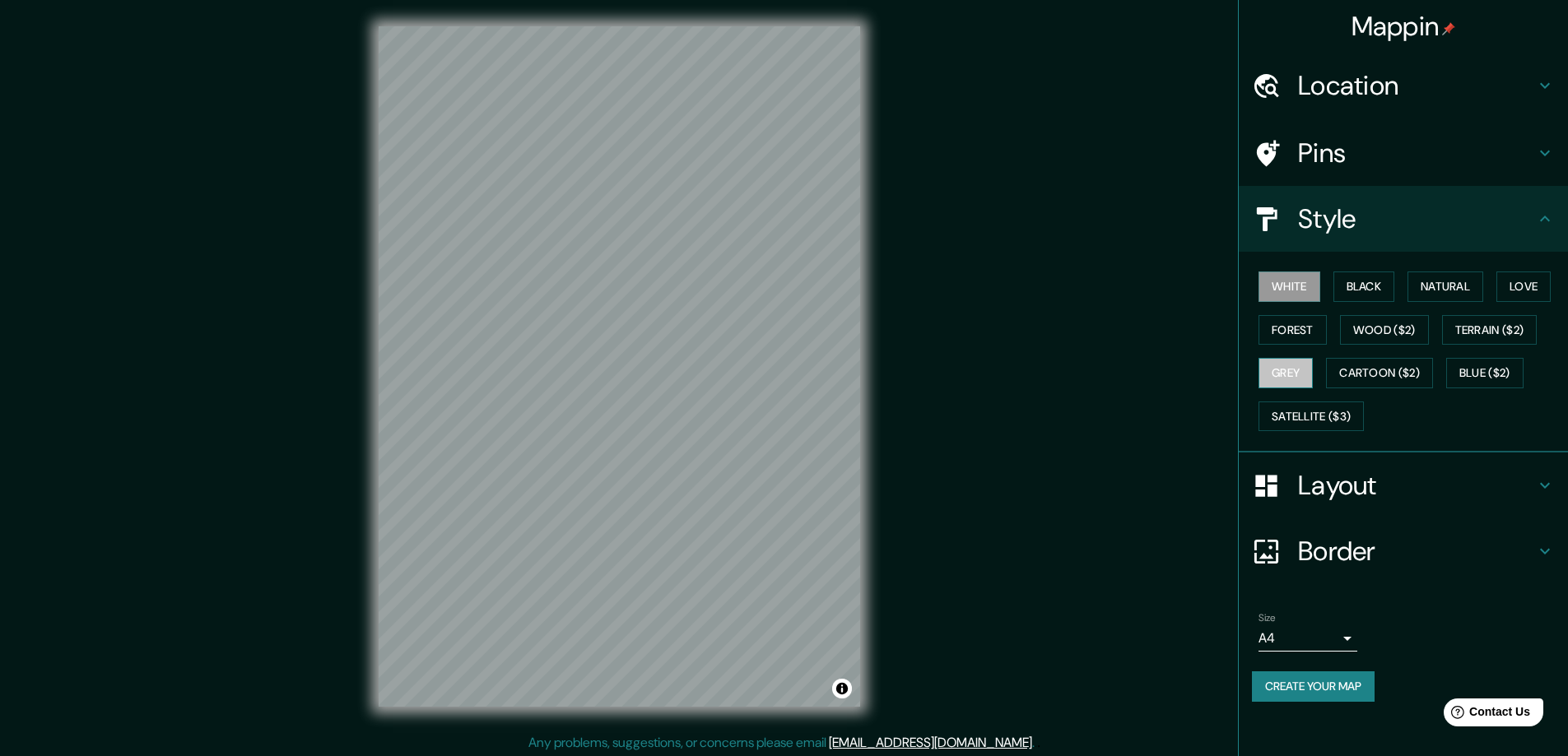
click at [1293, 374] on button "Grey" at bounding box center [1285, 373] width 54 height 31
click at [1363, 294] on button "Black" at bounding box center [1364, 287] width 61 height 31
click at [1314, 688] on button "Create your map" at bounding box center [1313, 686] width 123 height 31
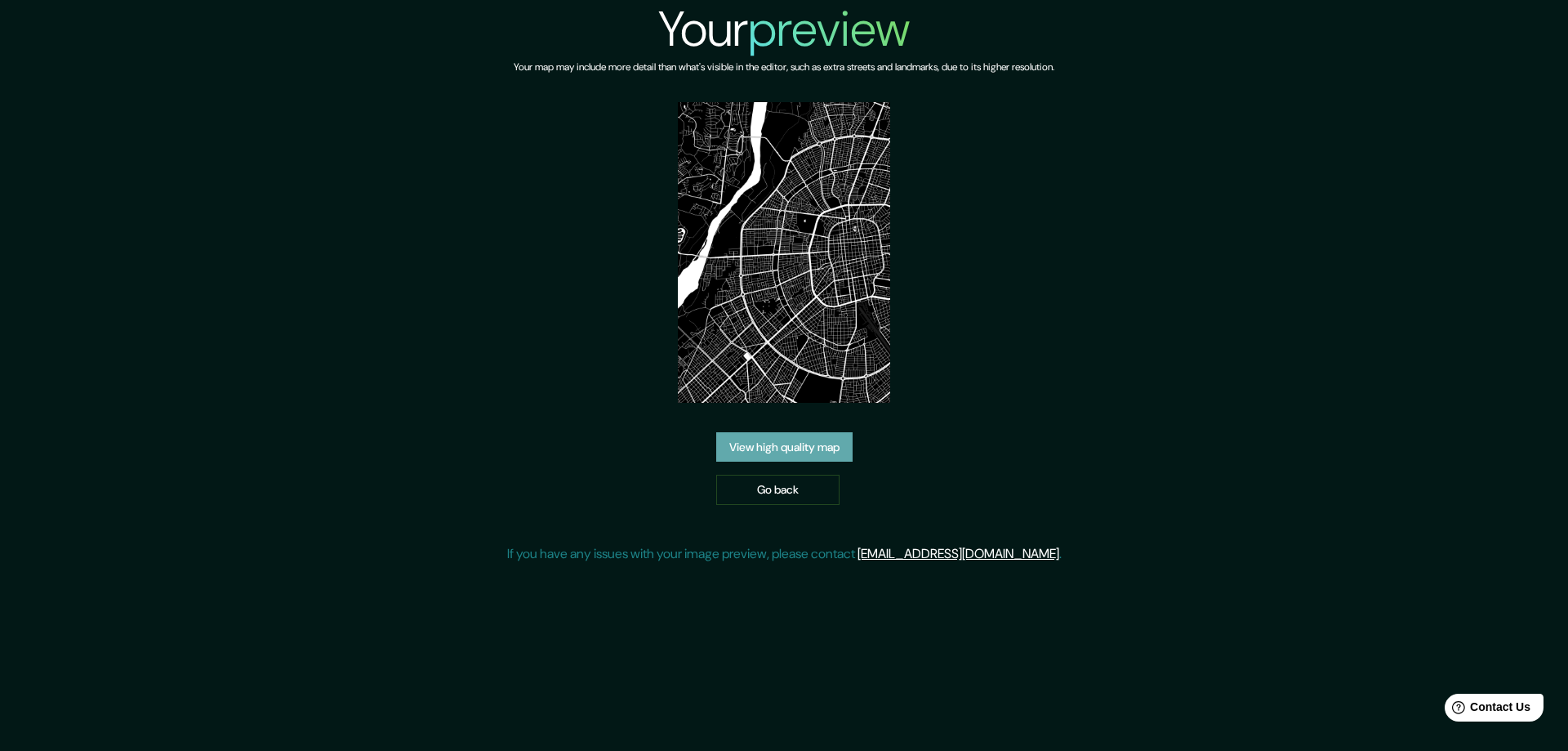
click at [790, 446] on link "View high quality map" at bounding box center [784, 447] width 136 height 30
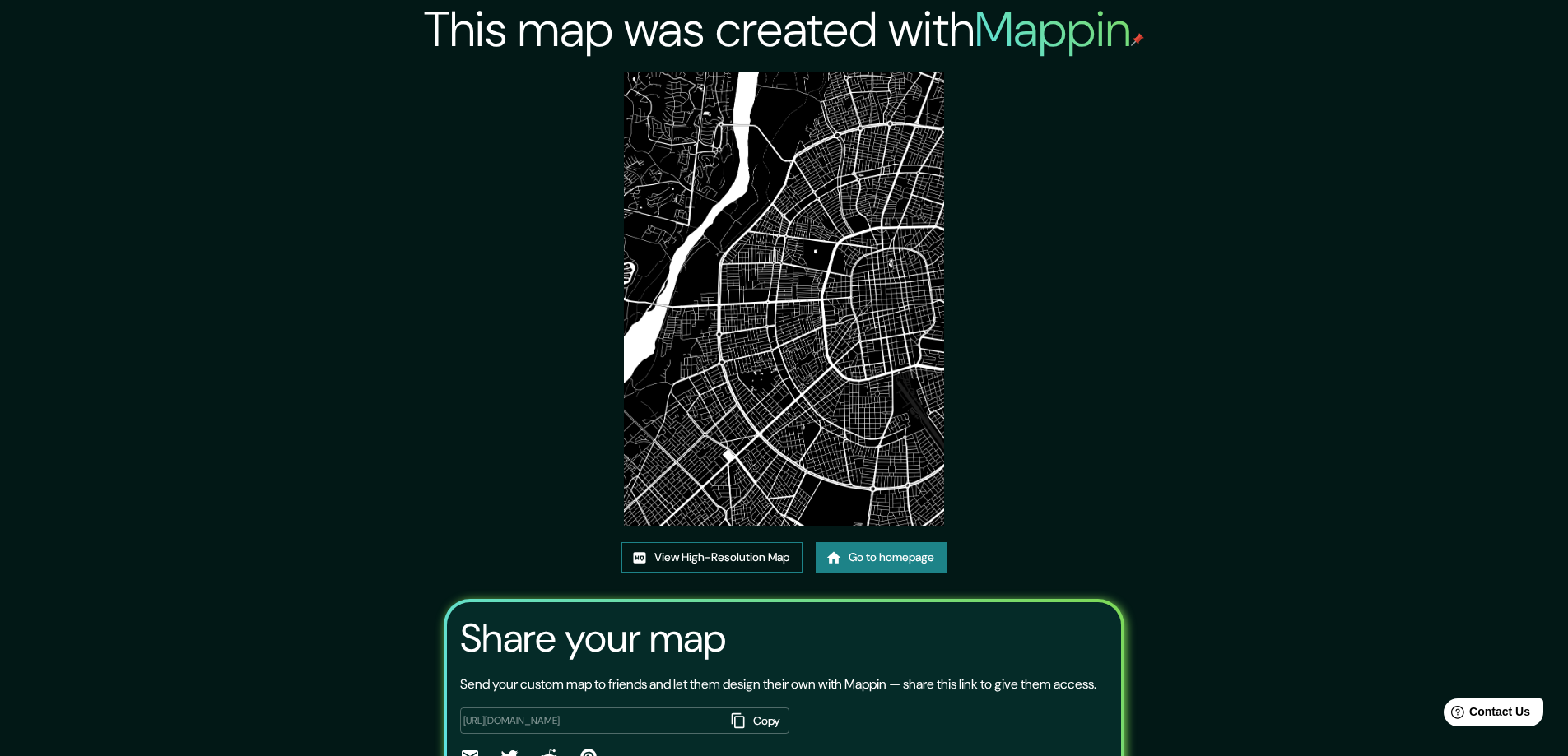
click at [726, 563] on link "View High-Resolution Map" at bounding box center [712, 557] width 181 height 31
